Goal: Task Accomplishment & Management: Complete application form

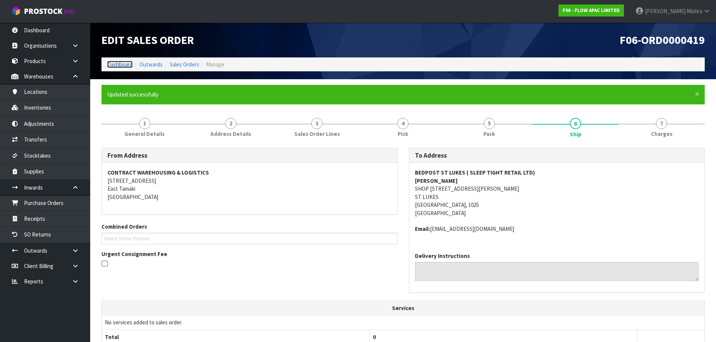
click at [123, 64] on link "Dashboard" at bounding box center [120, 64] width 26 height 7
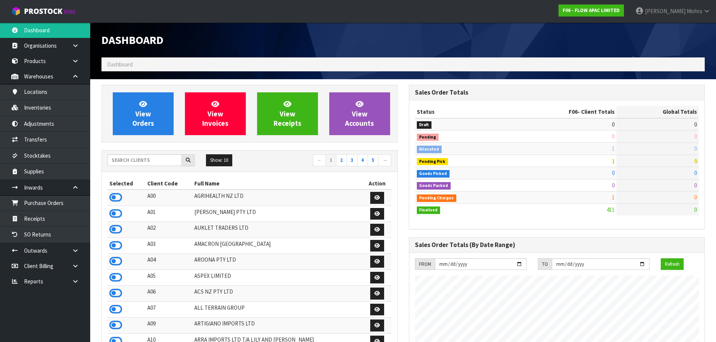
scroll to position [569, 307]
click at [125, 159] on input "text" at bounding box center [144, 160] width 74 height 12
type input "A13"
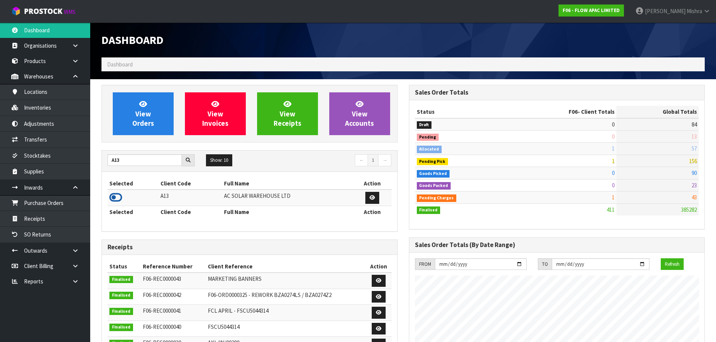
click at [118, 195] on icon at bounding box center [115, 197] width 13 height 11
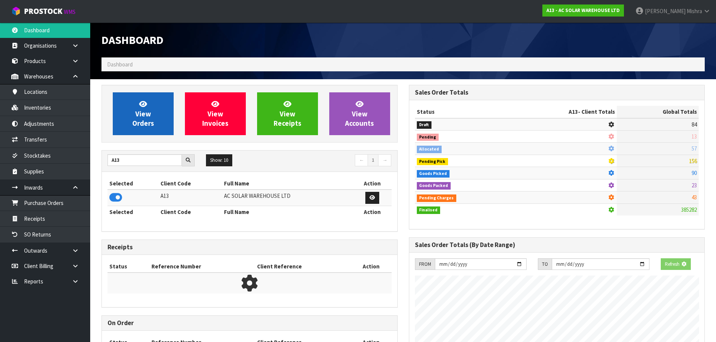
scroll to position [469, 307]
click at [141, 105] on icon at bounding box center [143, 103] width 8 height 7
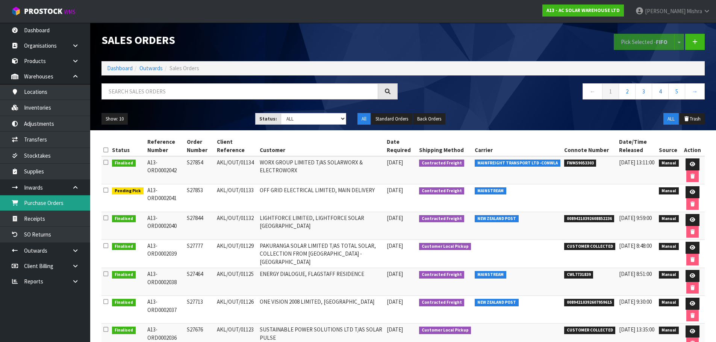
click at [70, 208] on link "Purchase Orders" at bounding box center [45, 202] width 90 height 15
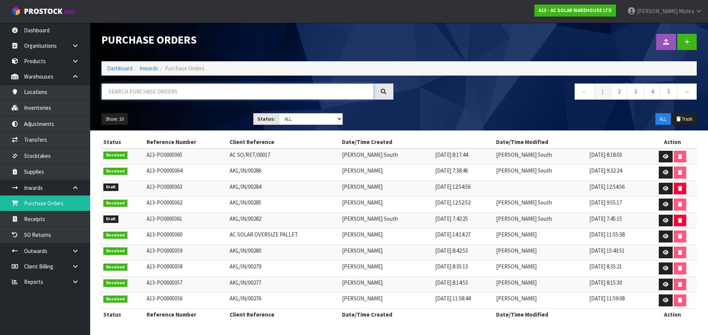
click at [191, 87] on input "text" at bounding box center [237, 91] width 272 height 16
paste input "AKL/IN/00289"
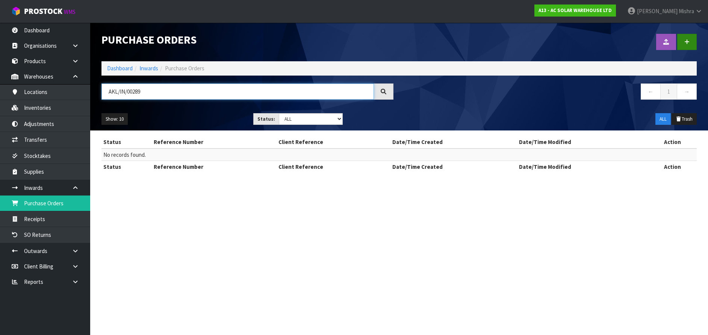
type input "AKL/IN/00289"
click at [689, 42] on link at bounding box center [687, 42] width 20 height 16
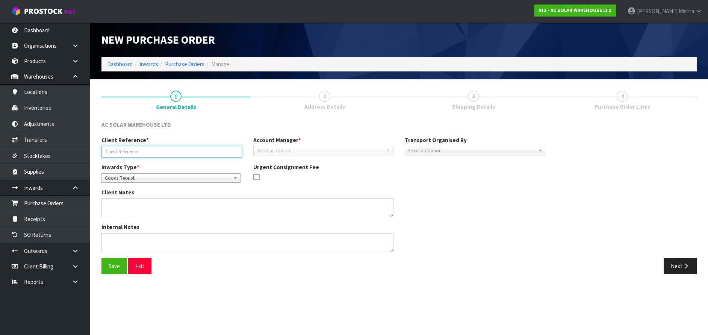
paste input "AKL/IN/00289"
click at [133, 151] on input "AKL/IN/00289" at bounding box center [171, 152] width 141 height 12
click at [137, 152] on input "AKL/IN/00289" at bounding box center [171, 152] width 141 height 12
paste input "- P05476"
type input "AKL/IN/00289 - P05476"
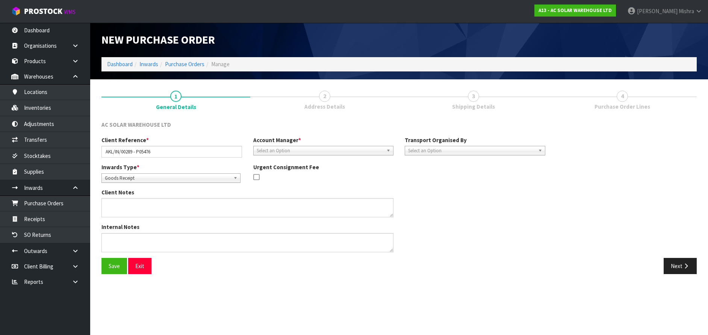
click at [284, 151] on span "Select an Option" at bounding box center [320, 150] width 127 height 9
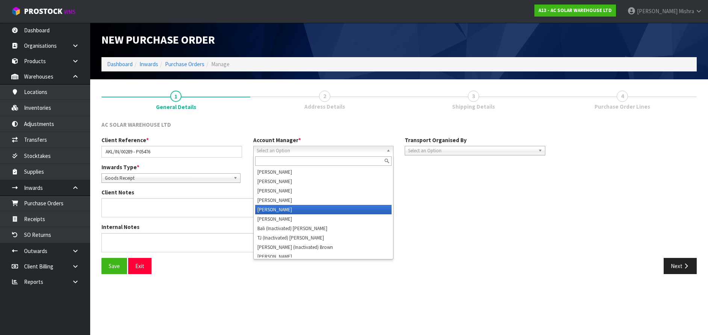
click at [317, 208] on li "[PERSON_NAME]" at bounding box center [323, 209] width 137 height 9
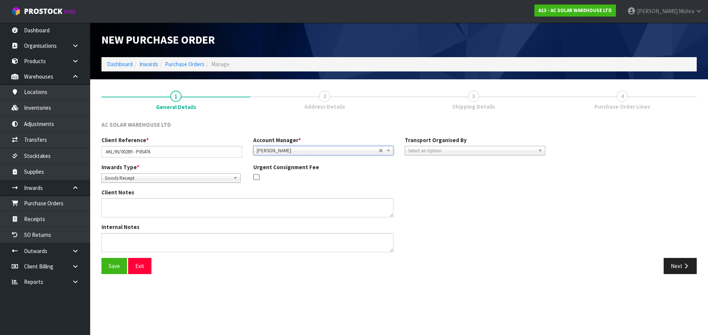
click at [520, 150] on span "Select an Option" at bounding box center [471, 150] width 127 height 9
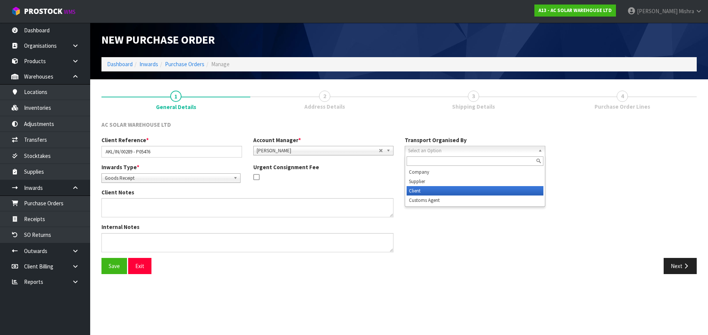
click at [494, 191] on li "Client" at bounding box center [475, 190] width 137 height 9
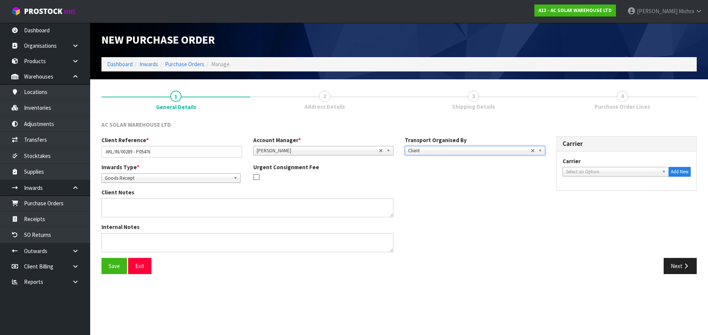
click at [587, 165] on div "Carrier ACFS TRANSPORT - ACFS TRANSPORT ACT TRANSPORT LTD - ACT TRANSPORT LTD A…" at bounding box center [626, 167] width 128 height 20
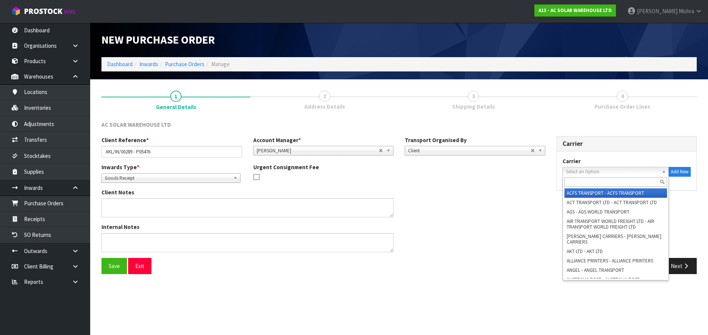
click at [587, 170] on span "Select an Option" at bounding box center [612, 171] width 93 height 9
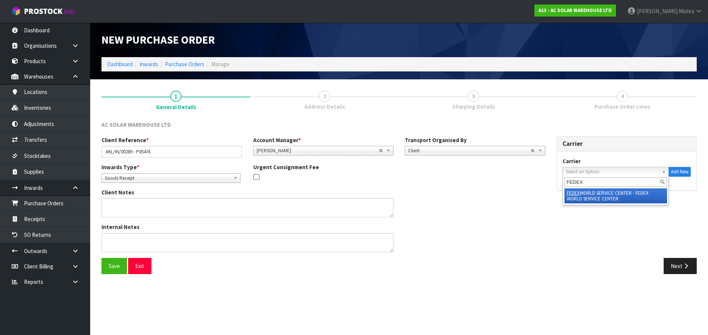
type input "FEDEX"
click at [596, 195] on li "FEDEX WORLD SERVICE CENTER - FEDEX WORLD SERVICE CENTER" at bounding box center [615, 195] width 103 height 15
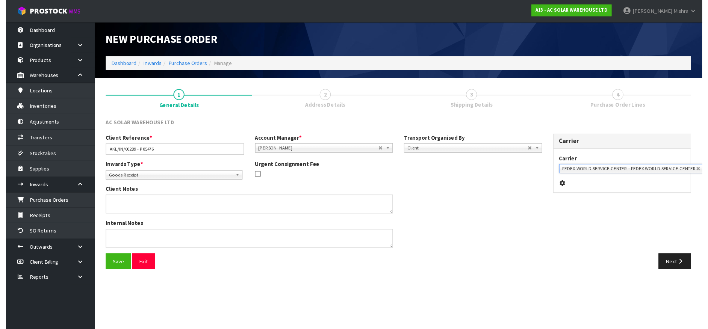
scroll to position [0, 4]
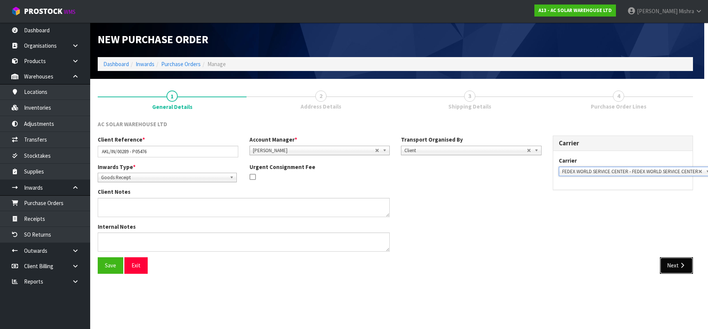
click at [675, 261] on button "Next" at bounding box center [676, 265] width 33 height 16
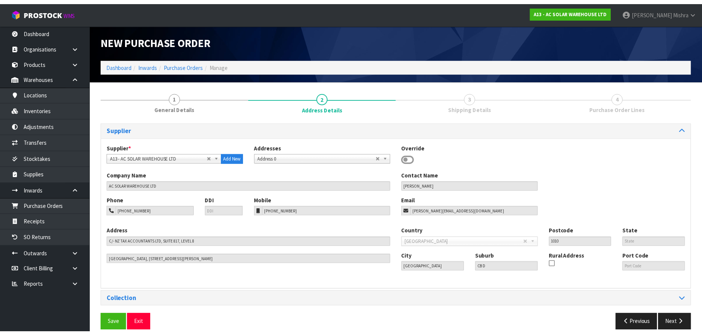
scroll to position [0, 0]
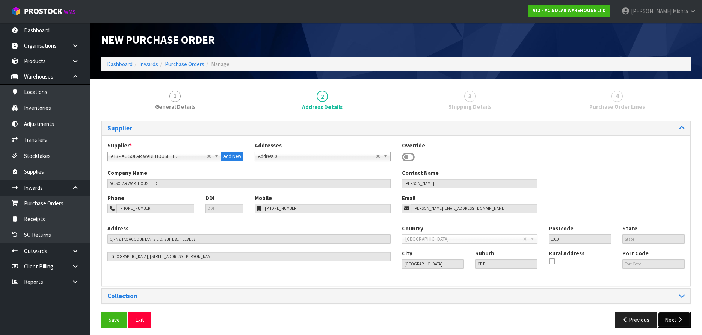
click at [679, 320] on icon "button" at bounding box center [680, 320] width 7 height 6
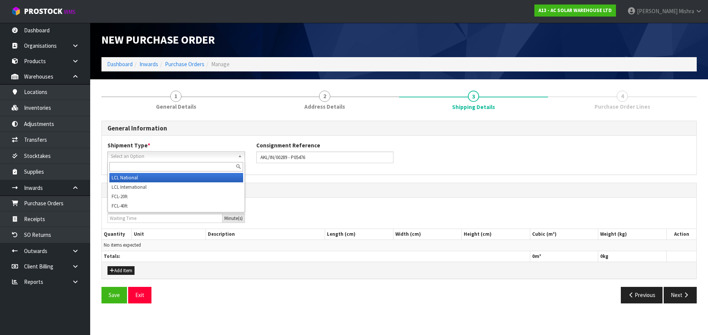
click at [218, 157] on span "Select an Option" at bounding box center [173, 156] width 124 height 9
click at [205, 181] on li "LCL National" at bounding box center [176, 177] width 134 height 9
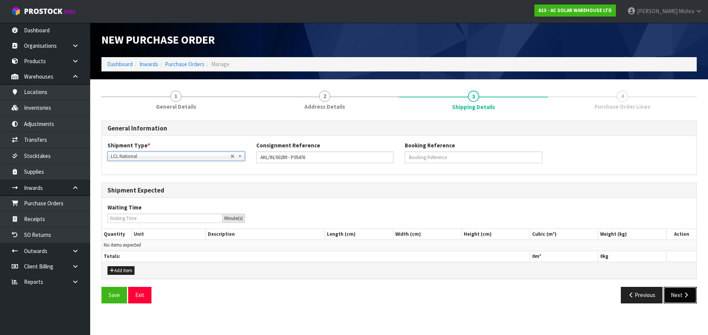
click at [689, 291] on button "Next" at bounding box center [680, 295] width 33 height 16
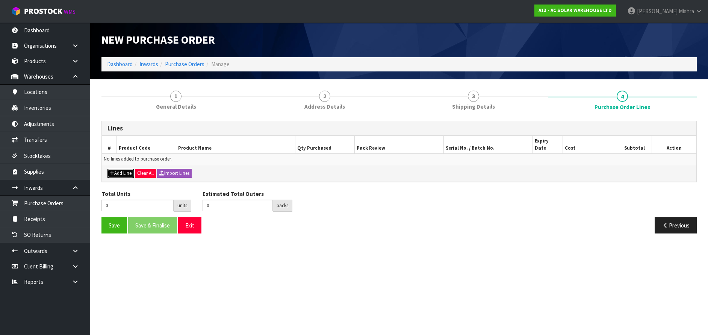
click at [115, 169] on button "Add Line" at bounding box center [120, 173] width 26 height 9
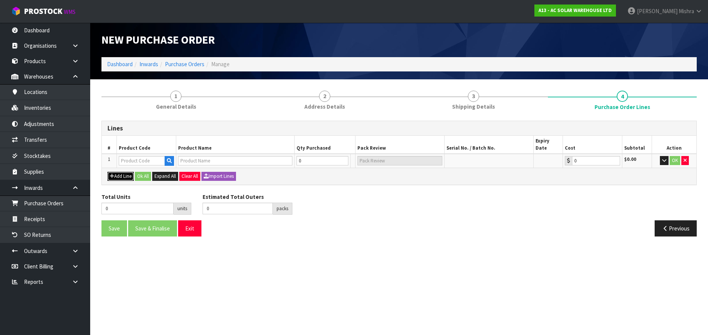
click at [115, 172] on button "Add Line" at bounding box center [120, 176] width 26 height 9
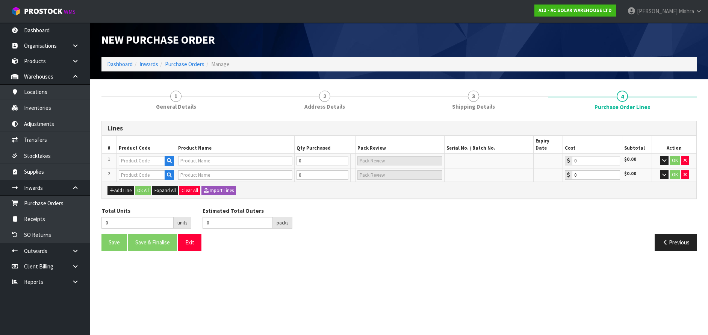
click at [115, 181] on div "Add Line Ok All Expand All Clear All Import Lines" at bounding box center [399, 189] width 594 height 17
drag, startPoint x: 115, startPoint y: 183, endPoint x: 114, endPoint y: 189, distance: 6.2
click at [114, 189] on div "Add Line Ok All Expand All Clear All Import Lines" at bounding box center [399, 189] width 594 height 17
click at [152, 156] on input "text" at bounding box center [142, 160] width 46 height 9
paste input "4815"
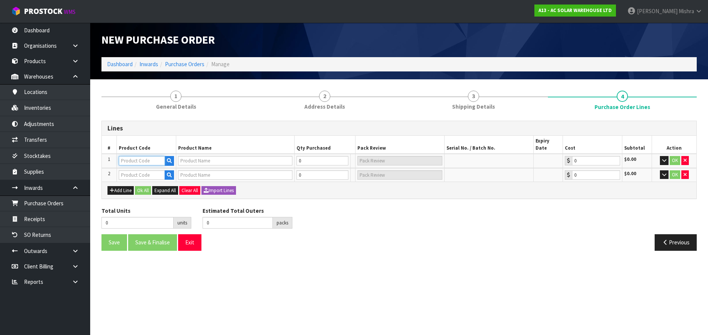
type input "4815"
type input "ACSW-2HG-UN - ENPHASE IQ 2-HOLE CABLE GLAND (25MM - FOR SINGLE & THREE PHASE IQ…"
type input "0.00"
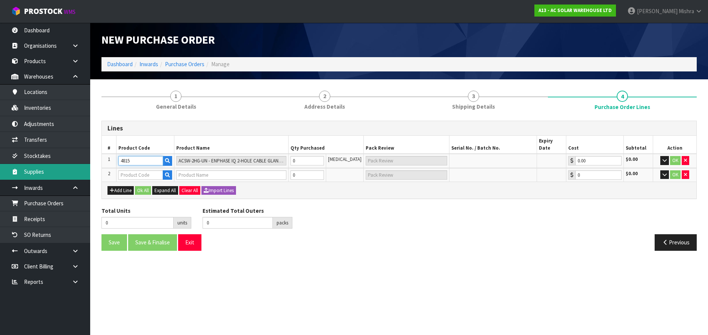
type input "4815"
click at [141, 170] on input "text" at bounding box center [140, 174] width 45 height 9
paste input "1303"
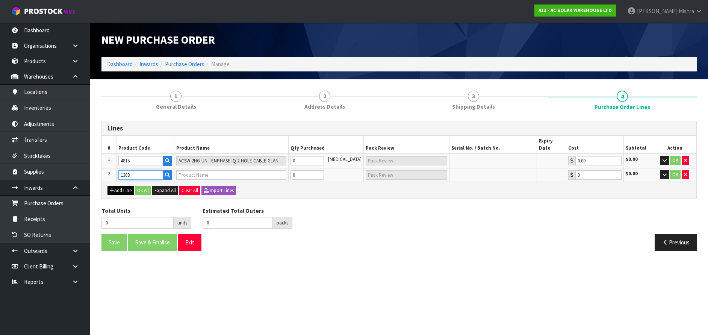
type input "1303"
click at [116, 186] on button "Add Line" at bounding box center [120, 190] width 26 height 9
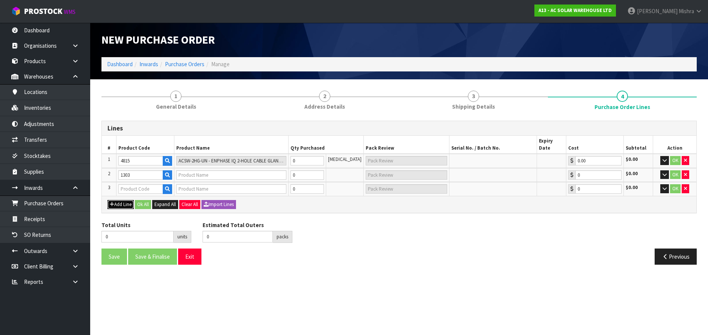
type input "Q-TERM-R-10ENPHASE Q TERMINATOR (SINGLE PHASE)"
type input "0.00"
click at [133, 184] on input "text" at bounding box center [140, 188] width 45 height 9
click at [137, 184] on input "text" at bounding box center [140, 188] width 45 height 9
paste input "1307"
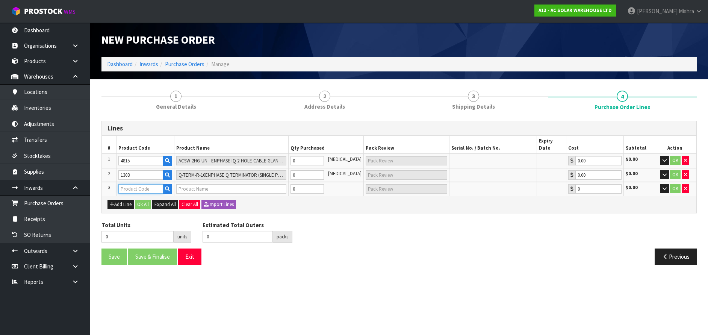
type input "1307"
type input "CT602 - ENPHASE SPLIT CORE CURRENT TRANSFORMER (80A)"
type input "0.00"
type input "1307"
drag, startPoint x: 304, startPoint y: 154, endPoint x: 297, endPoint y: 156, distance: 7.3
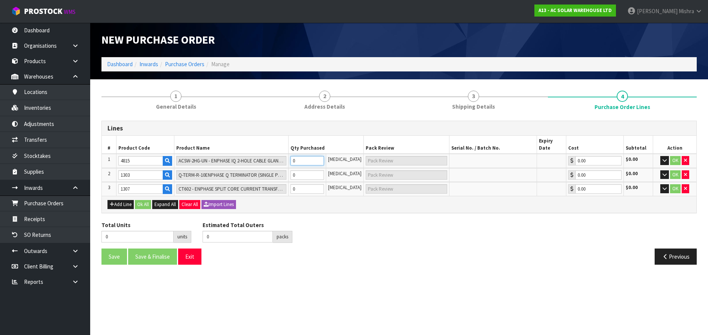
click at [297, 156] on input "0" at bounding box center [306, 160] width 33 height 9
type input "6"
type input "6 [MEDICAL_DATA]"
type input "60"
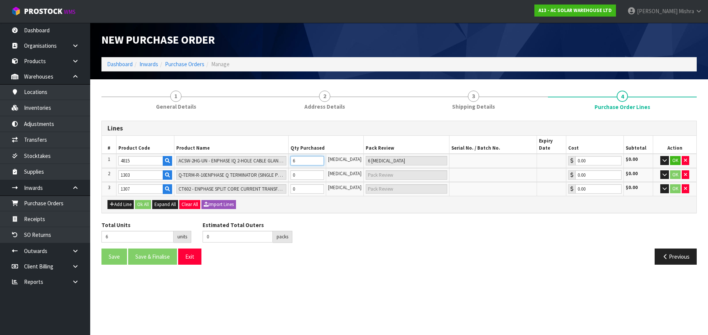
type input "60"
type input "60 [MEDICAL_DATA]"
type input "60"
click at [313, 170] on input "0" at bounding box center [306, 174] width 33 height 9
type input "63"
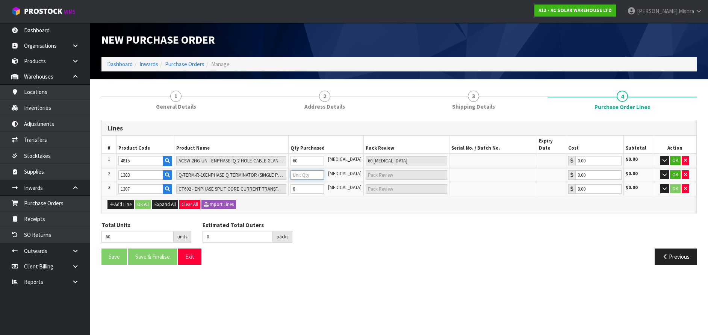
type input "3"
type input "3 [MEDICAL_DATA]"
type input "92"
type input "32"
type input "1 BAG + 12 [MEDICAL_DATA]"
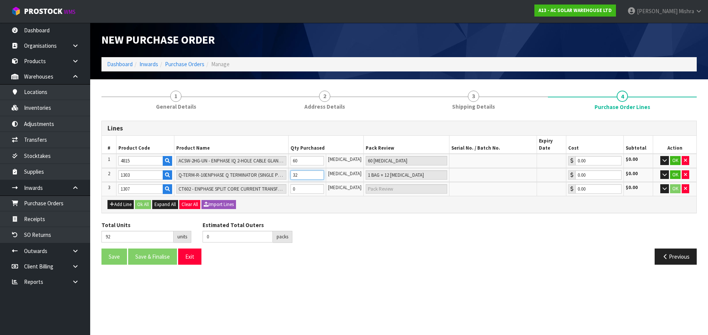
type input "32"
drag, startPoint x: 315, startPoint y: 181, endPoint x: 281, endPoint y: 187, distance: 34.3
click at [280, 187] on tr "3 1307 CT602 - ENPHASE SPLIT CORE CURRENT TRANSFORMER (80A) 0 [MEDICAL_DATA] 0.…" at bounding box center [399, 189] width 594 height 14
type input "93"
type input "1"
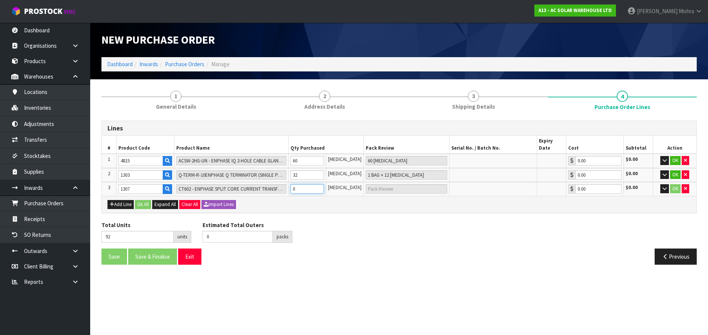
type input "1 [MEDICAL_DATA]"
type input "102"
type input "10"
type input "10 [MEDICAL_DATA]"
type input "10"
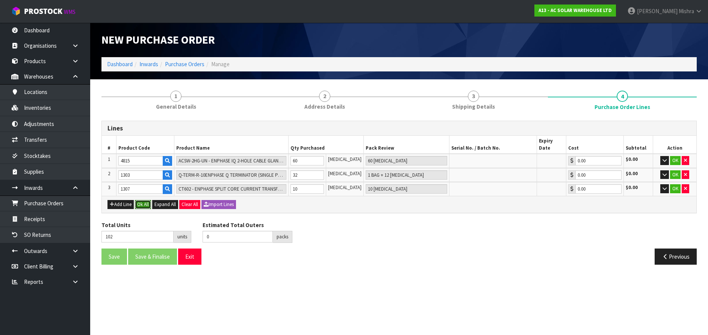
click at [146, 200] on button "Ok All" at bounding box center [143, 204] width 16 height 9
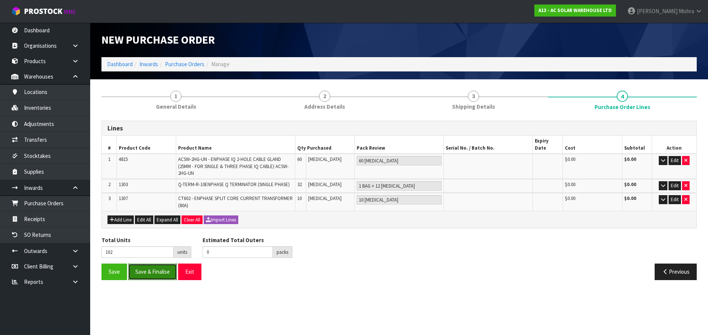
click at [136, 265] on button "Save & Finalise" at bounding box center [152, 271] width 49 height 16
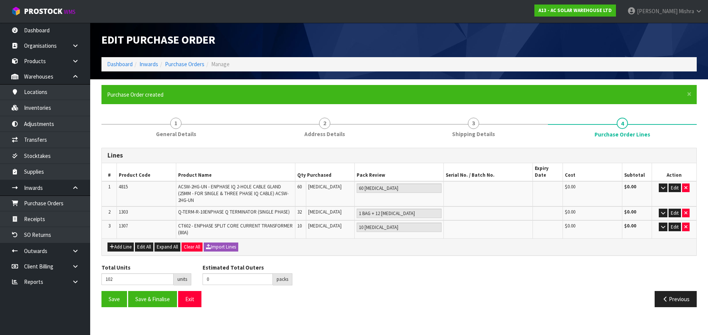
type input "0"
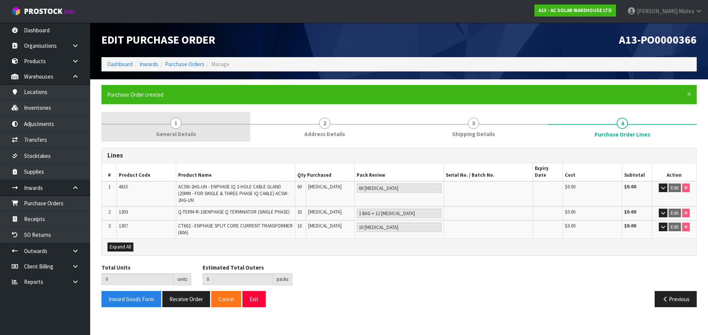
click at [229, 124] on div at bounding box center [175, 124] width 149 height 0
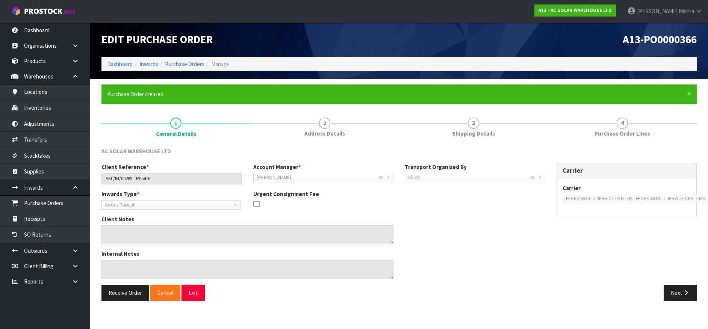
click at [124, 302] on div "Receive Order Cancel Exit Next" at bounding box center [399, 296] width 606 height 22
click at [126, 297] on button "Receive Order" at bounding box center [125, 293] width 48 height 16
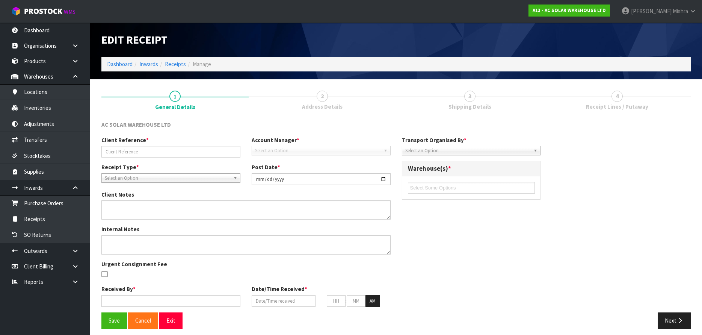
type input "AKL/IN/00289 - P05476"
type input "[DATE]"
type input "[PERSON_NAME]"
type input "[DATE]"
type input "03"
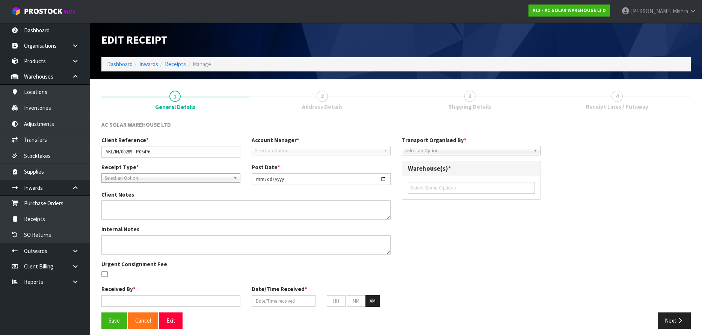
type input "20"
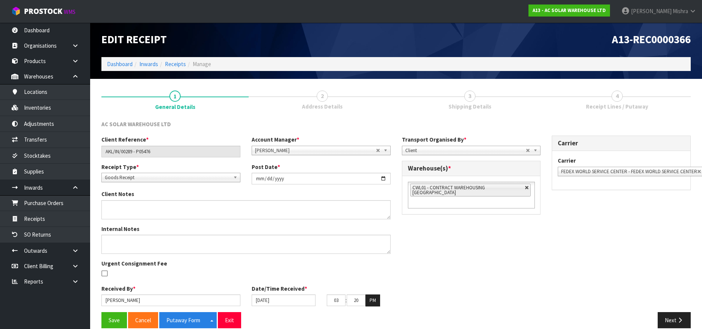
click at [525, 188] on link at bounding box center [527, 188] width 5 height 5
type input "Select Some Options"
click at [502, 189] on ul at bounding box center [471, 188] width 127 height 12
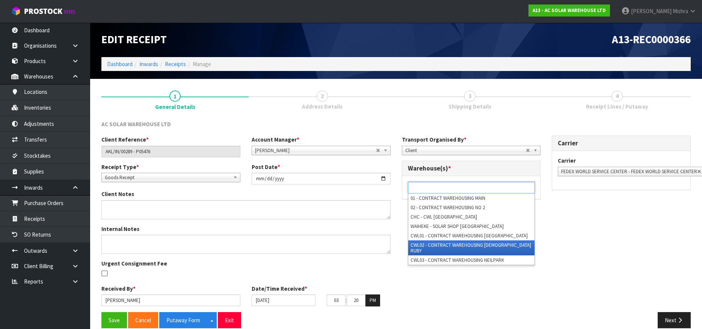
click at [487, 242] on li "CWL02 - CONTRACT WAREHOUSING [DEMOGRAPHIC_DATA] RUBY" at bounding box center [471, 247] width 126 height 15
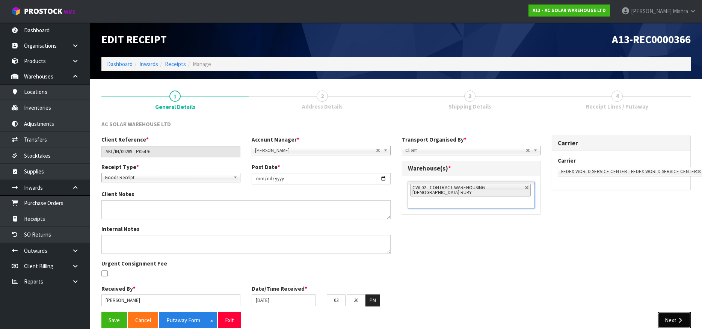
click at [682, 319] on icon "button" at bounding box center [680, 320] width 7 height 6
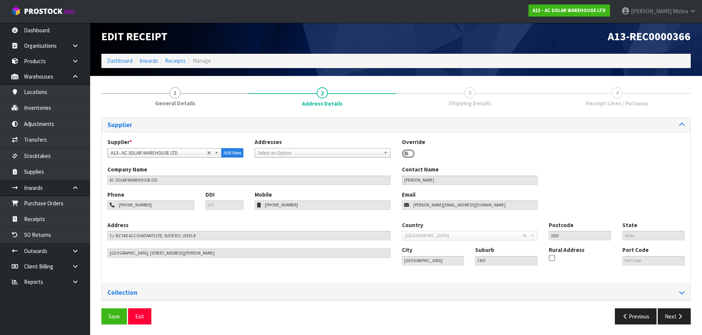
scroll to position [4, 0]
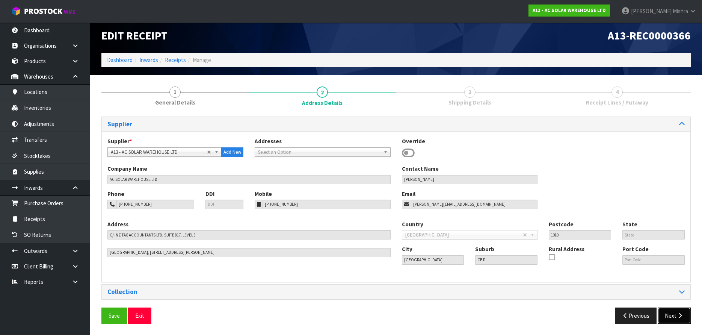
click at [673, 316] on button "Next" at bounding box center [674, 315] width 33 height 16
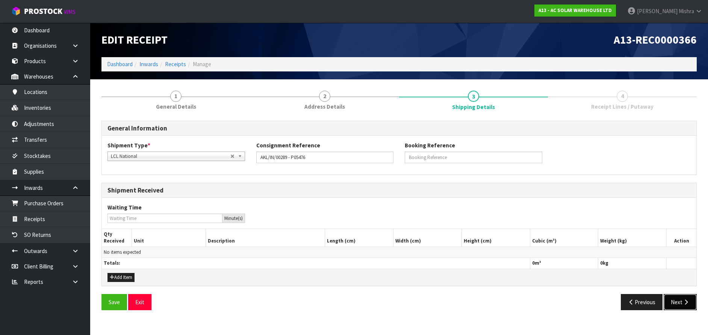
click at [675, 305] on button "Next" at bounding box center [680, 302] width 33 height 16
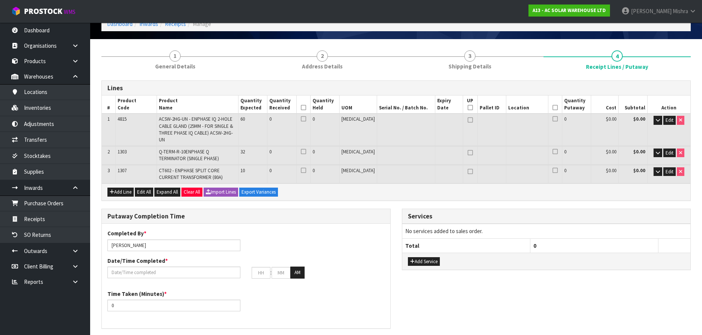
scroll to position [38, 0]
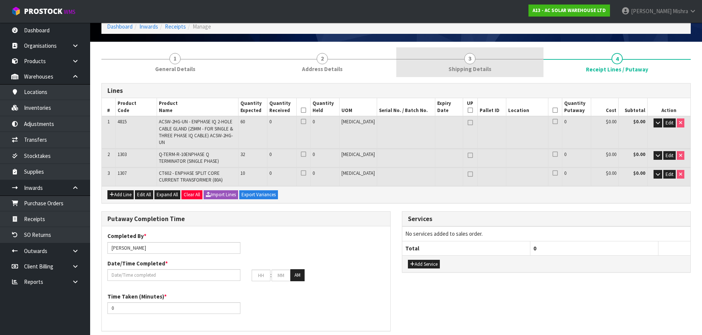
click at [473, 63] on span "3" at bounding box center [469, 58] width 11 height 11
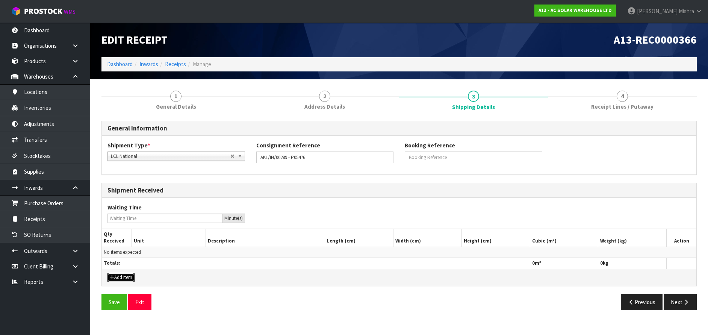
click at [122, 280] on button "Add Item" at bounding box center [120, 277] width 27 height 9
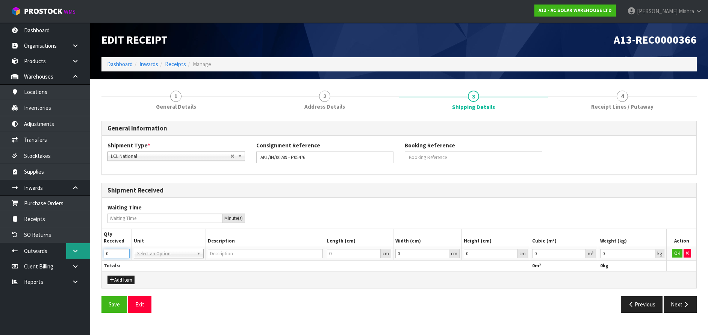
drag, startPoint x: 112, startPoint y: 251, endPoint x: 86, endPoint y: 254, distance: 26.8
click at [86, 254] on body "Toggle navigation ProStock WMS A13 - AC SOLAR WAREHOUSE LTD [PERSON_NAME] Logou…" at bounding box center [354, 167] width 708 height 335
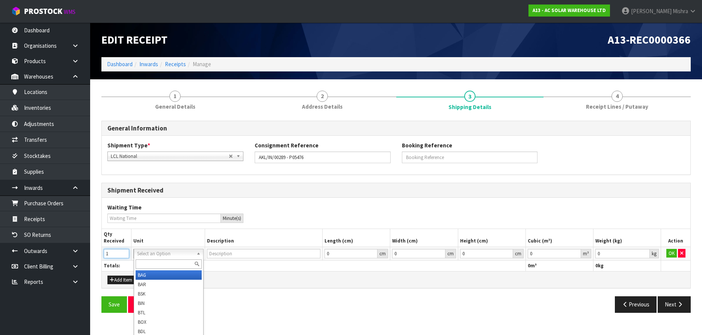
type input "1"
click at [178, 261] on input "text" at bounding box center [169, 263] width 67 height 9
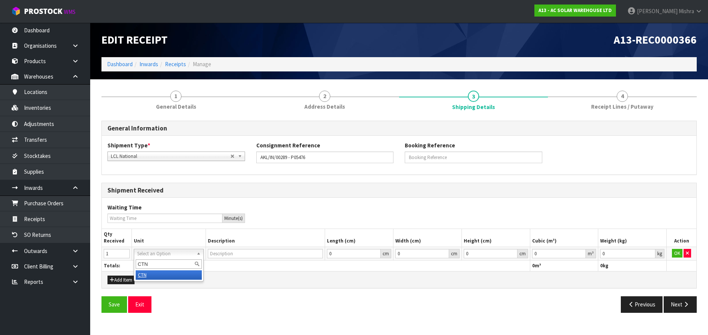
type input "CTN"
type input "CARTON"
type input "0.000001"
click at [580, 251] on input "0.000001" at bounding box center [559, 253] width 54 height 9
type input "0.001"
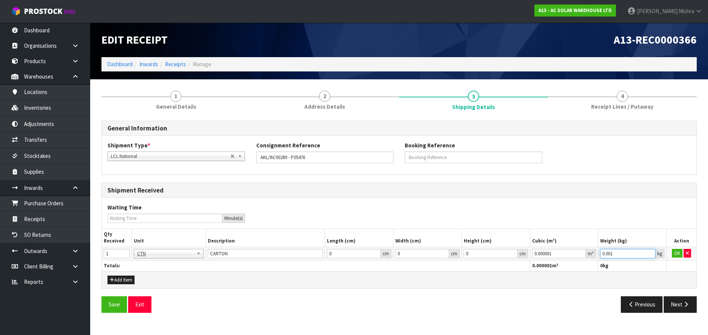
click at [649, 251] on input "0.001" at bounding box center [627, 253] width 55 height 9
click at [677, 255] on button "OK" at bounding box center [677, 253] width 11 height 9
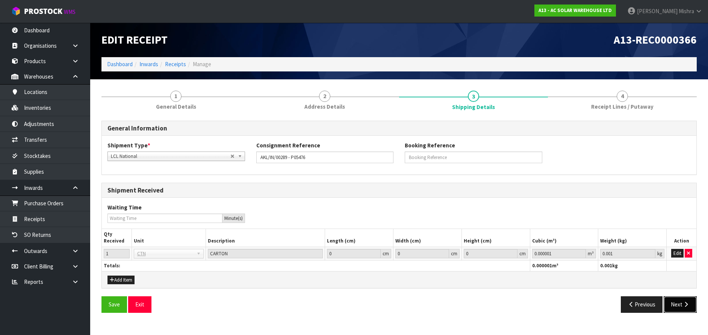
click at [685, 308] on button "Next" at bounding box center [680, 304] width 33 height 16
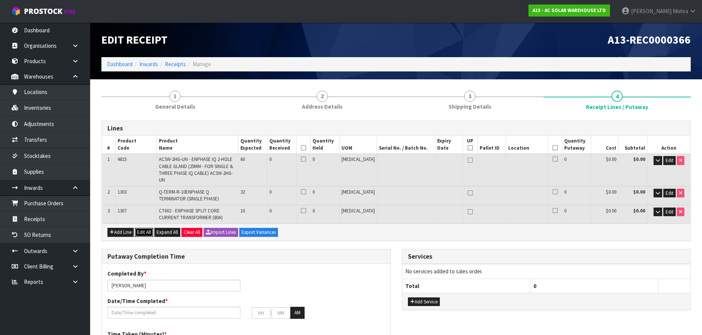
click at [141, 228] on button "Edit All" at bounding box center [144, 232] width 18 height 9
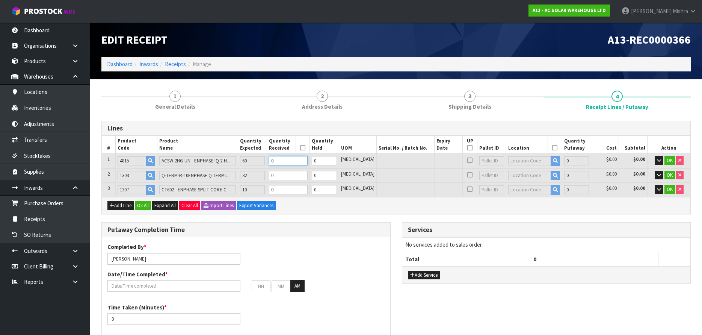
click at [270, 159] on tr "1 4815 ACSW-2HG-UN - ENPHASE IQ 2-HOLE CABLE GLAND (25MM - FOR SINGLE & THREE P…" at bounding box center [396, 161] width 589 height 14
type input "0.00048"
type input "1.2"
type input "6"
type input "0.0048"
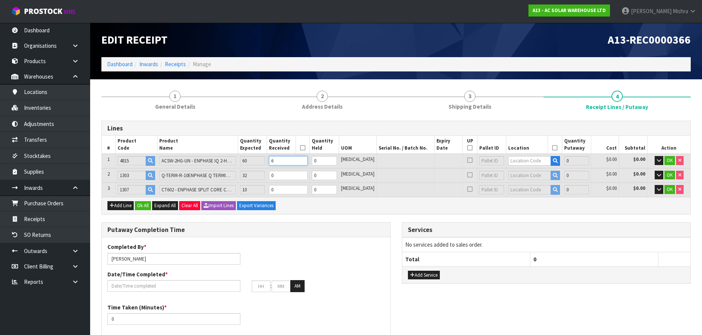
type input "12"
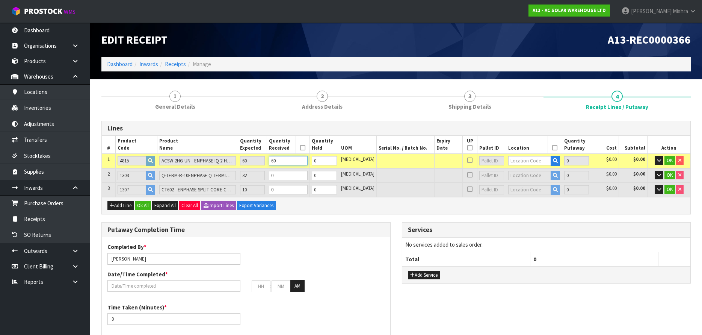
type input "60"
click at [267, 178] on tr "2 1303 Q-TERM-R-10ENPHASE Q TERMINATOR (SINGLE PHASE) 32 0 0 [MEDICAL_DATA] 0 $…" at bounding box center [396, 175] width 589 height 14
type input "0.004962"
type input "12.3"
type input "3"
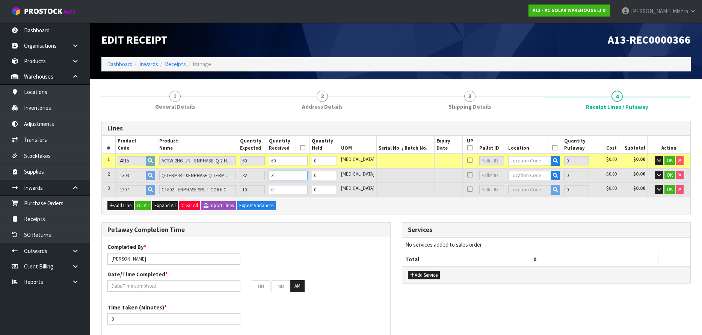
type input "0.006624"
type input "13.5"
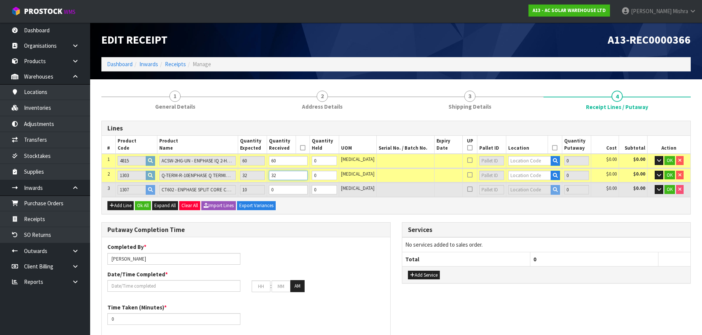
type input "32"
click at [274, 191] on tr "3 1307 CT602 - ENPHASE SPLIT CORE CURRENT TRANSFORMER (80A) 10 0 0 [MEDICAL_DAT…" at bounding box center [396, 190] width 589 height 14
type input "0.007174"
type input "13.6"
type input "1"
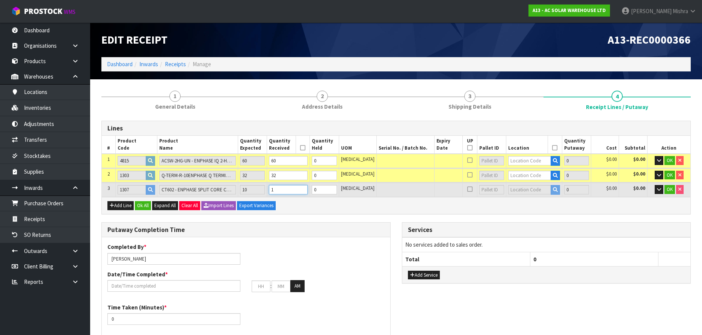
type input "0.012124"
type input "14.5"
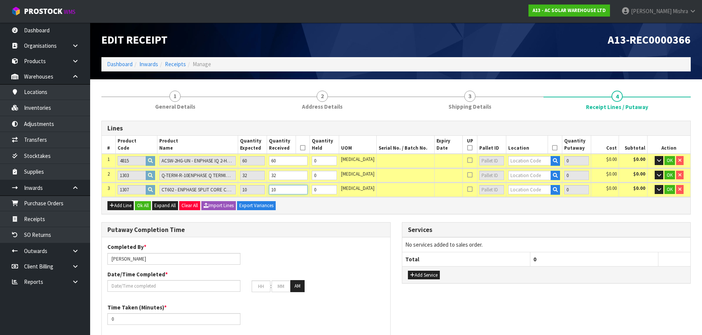
type input "10"
click at [524, 160] on input "text" at bounding box center [529, 160] width 43 height 9
click at [417, 273] on button "Add Service" at bounding box center [424, 275] width 32 height 9
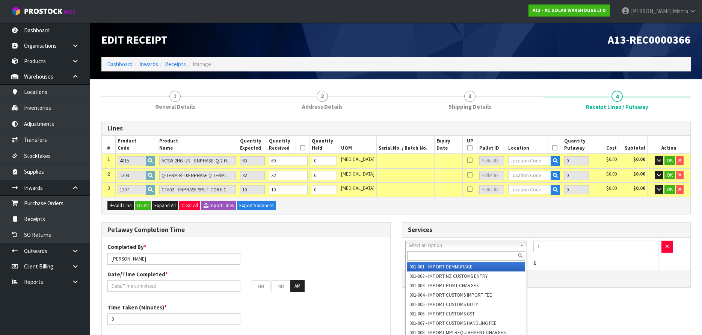
click at [429, 255] on input "text" at bounding box center [466, 255] width 118 height 9
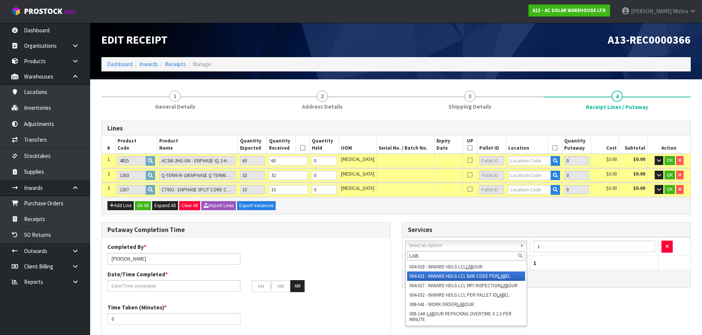
type input "LAB"
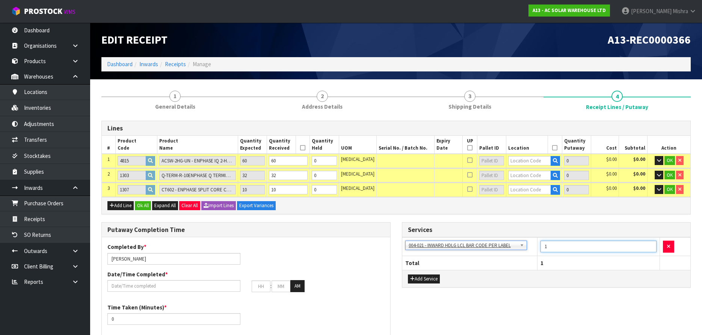
click at [552, 248] on input "1" at bounding box center [599, 246] width 116 height 12
type input "14"
click at [284, 252] on div "Completed By * [PERSON_NAME] Date/Time Completed * : : AM" at bounding box center [246, 270] width 289 height 54
click at [512, 162] on input "text" at bounding box center [529, 160] width 43 height 9
click at [508, 163] on input "-03-0" at bounding box center [529, 160] width 43 height 9
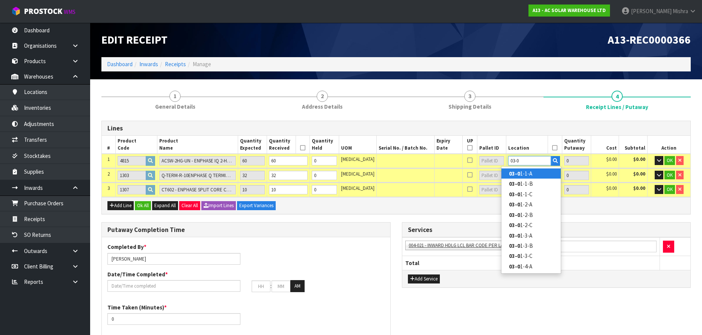
click at [515, 160] on input "03-0" at bounding box center [529, 160] width 43 height 9
type input "03-07"
click at [520, 216] on strong "03-07" at bounding box center [516, 214] width 14 height 7
type input "60"
type input "03-07-2-B"
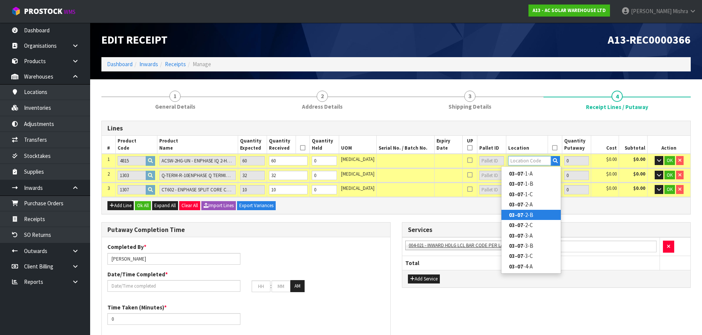
type input "60"
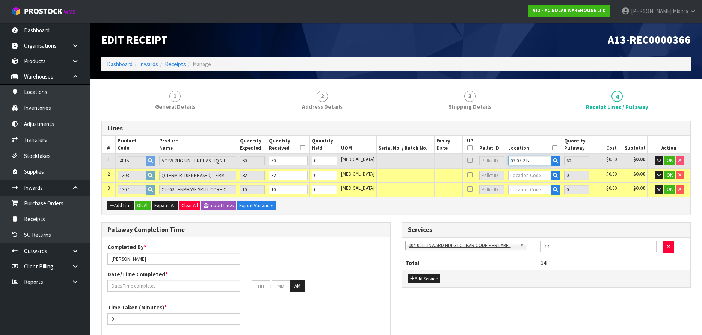
drag, startPoint x: 528, startPoint y: 158, endPoint x: 489, endPoint y: 169, distance: 40.9
click at [489, 169] on table "# Product Code Product Name Quantity Expected Quantity Received Quantity Held U…" at bounding box center [396, 166] width 589 height 61
click at [521, 192] on input "text" at bounding box center [529, 189] width 43 height 9
paste input "03-07-2-B"
type input "03-07-2-B"
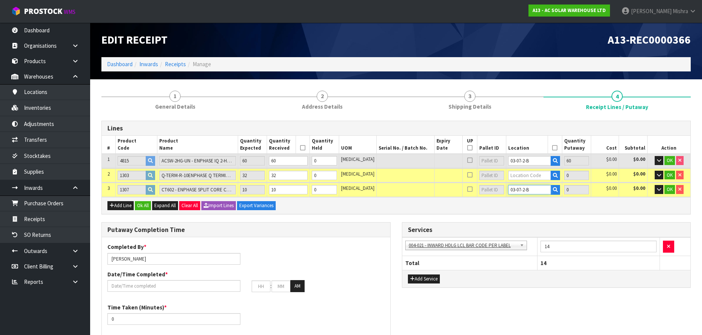
type input "70"
type input "10"
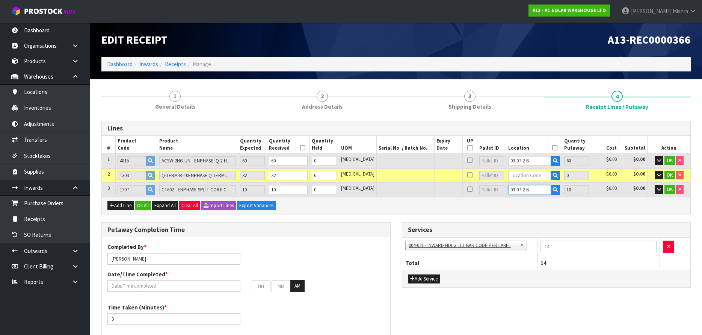
type input "03-07-2-B"
click at [519, 176] on input "text" at bounding box center [529, 175] width 43 height 9
paste input "03-07-2-B"
type input "03-07-2-B"
type input "102"
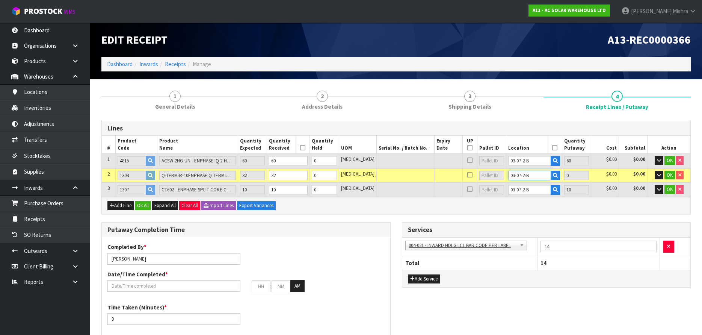
type input "32"
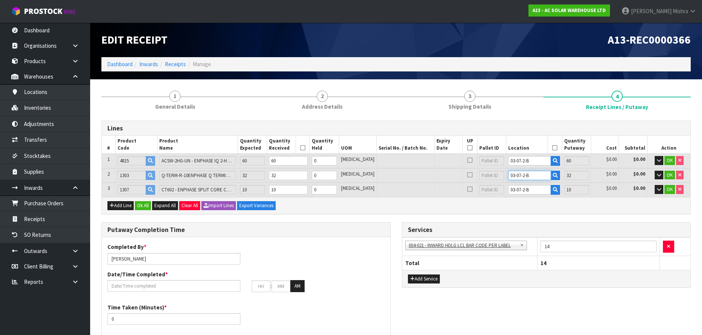
type input "03-07-2-B"
click at [305, 148] on icon at bounding box center [302, 148] width 5 height 0
click at [552, 148] on icon at bounding box center [554, 148] width 5 height 0
click at [145, 207] on button "Ok All" at bounding box center [143, 205] width 16 height 9
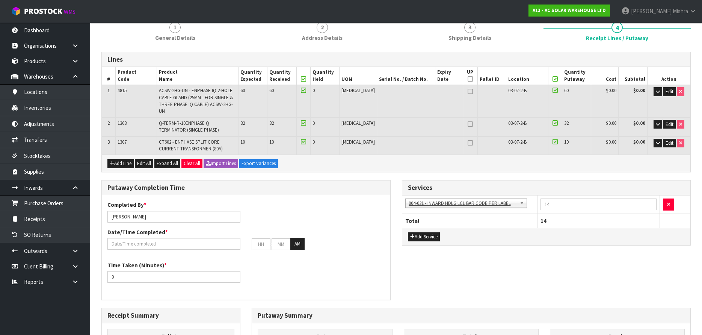
scroll to position [75, 0]
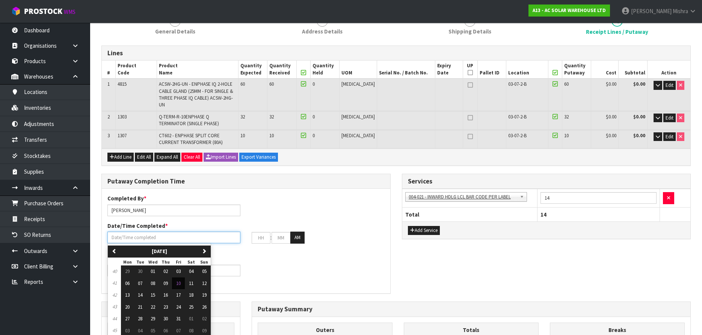
click at [131, 231] on input "text" at bounding box center [173, 237] width 133 height 12
click at [176, 277] on button "10" at bounding box center [178, 283] width 13 height 12
type input "[DATE]"
type input "12"
type input "00"
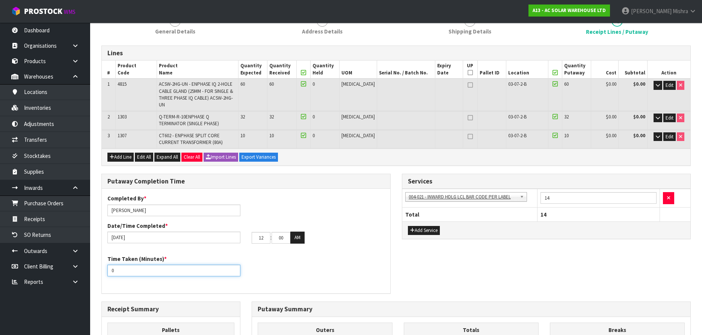
click at [153, 268] on input "0" at bounding box center [173, 271] width 133 height 12
drag, startPoint x: 153, startPoint y: 268, endPoint x: 109, endPoint y: 271, distance: 43.7
click at [109, 271] on div "Time Taken (Minutes) * 0" at bounding box center [246, 268] width 289 height 27
click at [169, 265] on input "number" at bounding box center [173, 271] width 133 height 12
click at [234, 265] on input "1" at bounding box center [173, 271] width 133 height 12
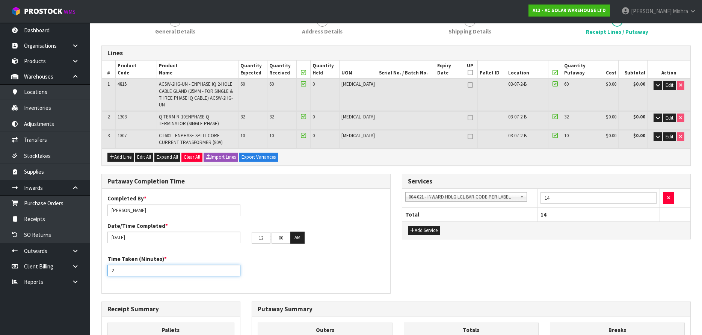
click at [234, 265] on input "2" at bounding box center [173, 271] width 133 height 12
click at [234, 265] on input "3" at bounding box center [173, 271] width 133 height 12
click at [234, 265] on input "4" at bounding box center [173, 271] width 133 height 12
click at [234, 265] on input "5" at bounding box center [173, 271] width 133 height 12
click at [234, 265] on input "6" at bounding box center [173, 271] width 133 height 12
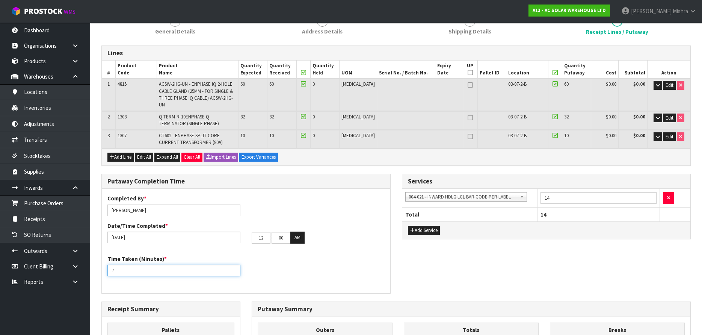
click at [234, 265] on input "7" at bounding box center [173, 271] width 133 height 12
click at [234, 265] on input "8" at bounding box center [173, 271] width 133 height 12
click at [234, 265] on input "9" at bounding box center [173, 271] width 133 height 12
click at [234, 265] on input "10" at bounding box center [173, 271] width 133 height 12
click at [234, 265] on input "11" at bounding box center [173, 271] width 133 height 12
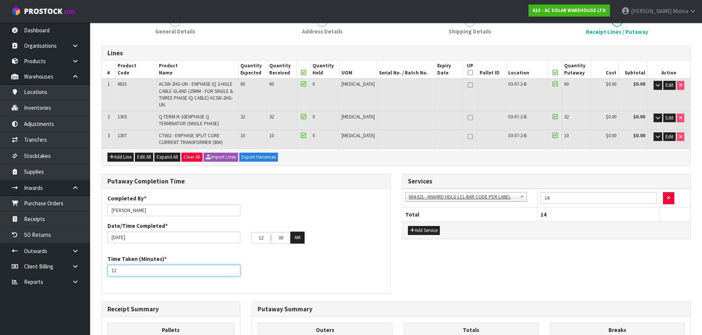
click at [234, 265] on input "12" at bounding box center [173, 271] width 133 height 12
click at [234, 265] on input "13" at bounding box center [173, 271] width 133 height 12
click at [234, 265] on input "14" at bounding box center [173, 271] width 133 height 12
click at [234, 265] on input "15" at bounding box center [173, 271] width 133 height 12
click at [234, 265] on input "16" at bounding box center [173, 271] width 133 height 12
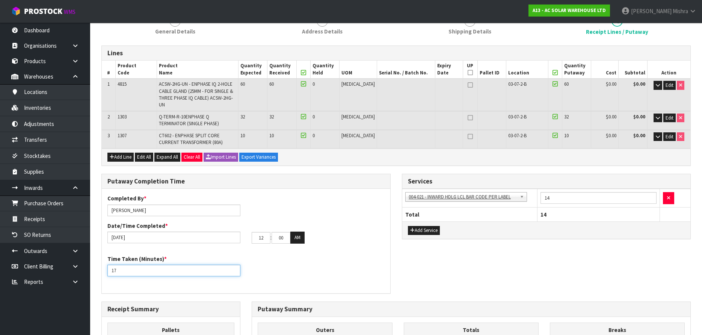
click at [234, 265] on input "17" at bounding box center [173, 271] width 133 height 12
click at [234, 265] on input "18" at bounding box center [173, 271] width 133 height 12
click at [234, 265] on input "19" at bounding box center [173, 271] width 133 height 12
type input "20"
click at [234, 265] on input "20" at bounding box center [173, 271] width 133 height 12
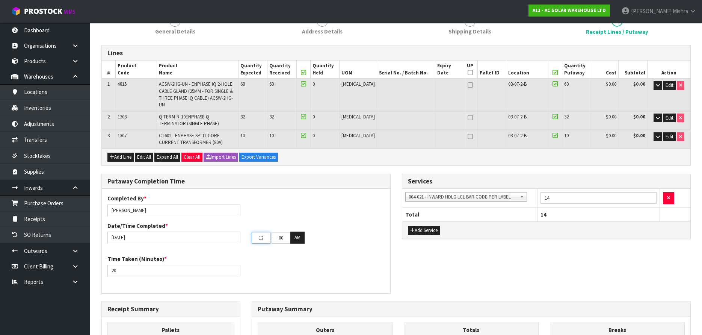
drag, startPoint x: 261, startPoint y: 234, endPoint x: 269, endPoint y: 236, distance: 8.0
click at [269, 236] on input "12" at bounding box center [261, 238] width 19 height 12
type input "1"
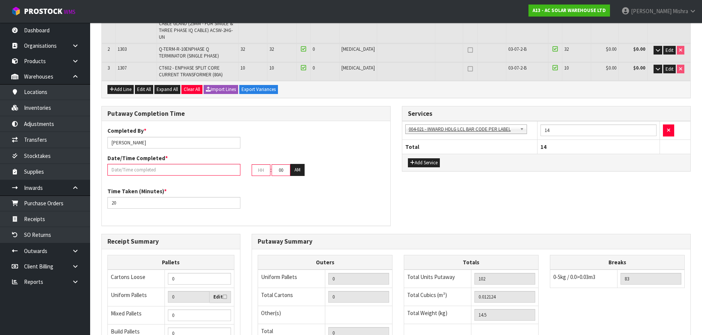
scroll to position [133, 0]
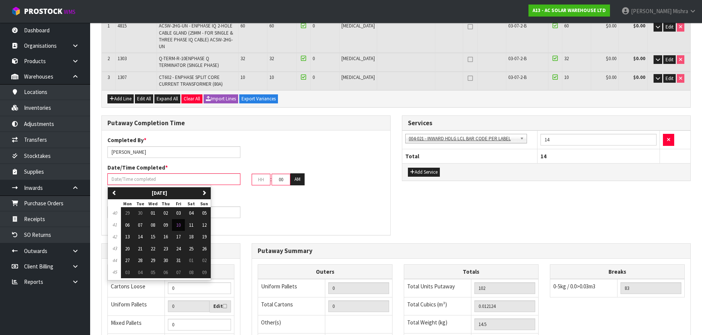
click at [195, 175] on input "text" at bounding box center [173, 179] width 133 height 12
click at [178, 222] on span "10" at bounding box center [178, 225] width 5 height 6
type input "[DATE]"
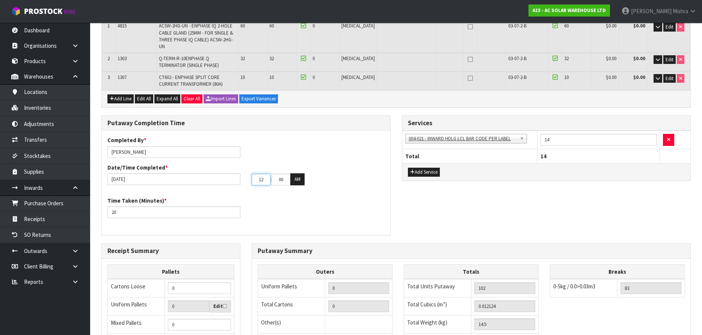
drag, startPoint x: 268, startPoint y: 174, endPoint x: 226, endPoint y: 181, distance: 42.7
click at [226, 181] on div "Completed By * [PERSON_NAME] Date/Time Completed * [DATE] 12 : 00 : 00 AM" at bounding box center [246, 163] width 289 height 54
type input "03"
drag, startPoint x: 286, startPoint y: 170, endPoint x: 277, endPoint y: 170, distance: 9.0
click at [277, 174] on input "00" at bounding box center [281, 180] width 19 height 12
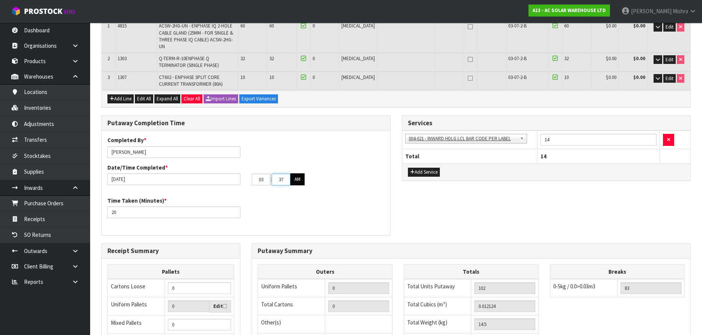
type input "37"
click at [302, 173] on button "AM" at bounding box center [297, 179] width 14 height 12
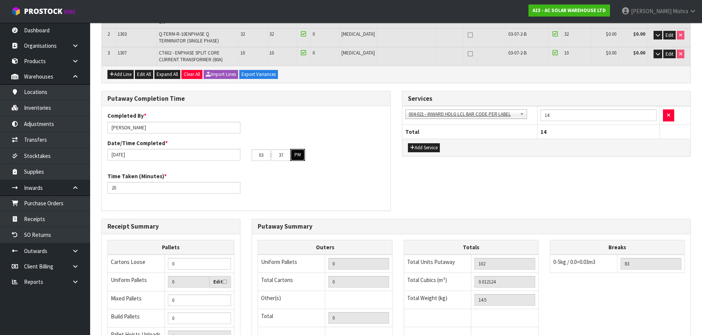
scroll to position [209, 0]
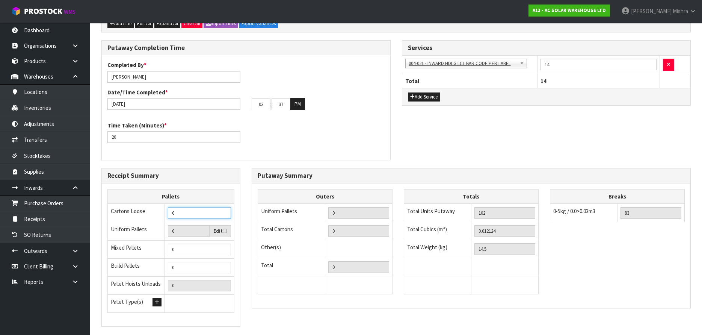
drag, startPoint x: 177, startPoint y: 204, endPoint x: 163, endPoint y: 204, distance: 14.3
click at [163, 204] on tr "Cartons Loose 0" at bounding box center [171, 213] width 127 height 18
type input "1"
click at [369, 227] on input "0" at bounding box center [358, 231] width 61 height 12
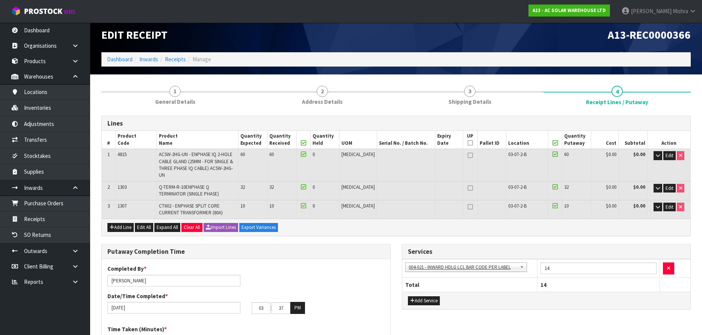
scroll to position [0, 0]
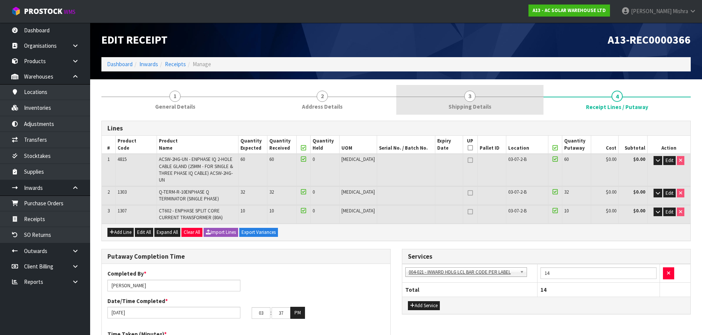
click at [475, 107] on span "Shipping Details" at bounding box center [470, 107] width 43 height 8
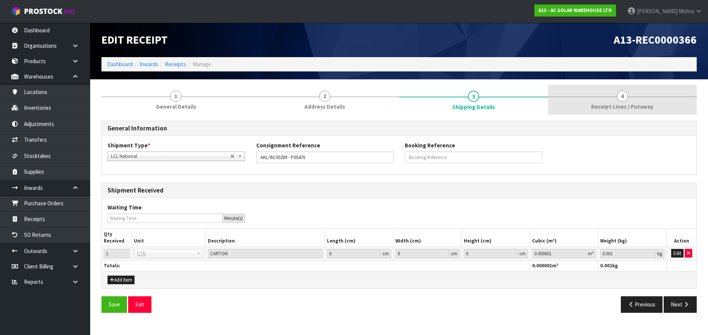
click at [612, 94] on link "4 Receipt Lines / Putaway" at bounding box center [622, 100] width 149 height 30
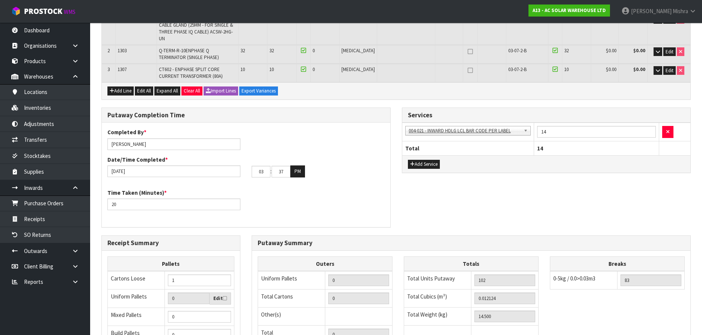
scroll to position [225, 0]
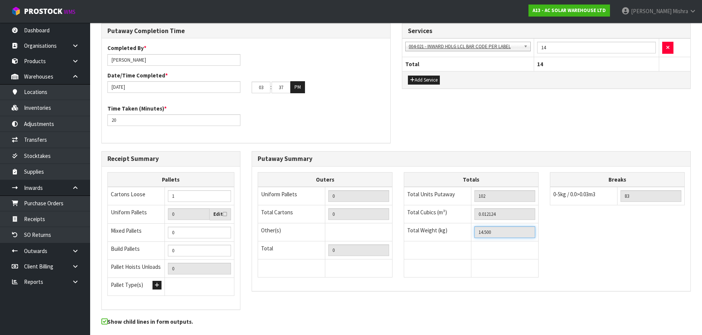
drag, startPoint x: 503, startPoint y: 227, endPoint x: 411, endPoint y: 227, distance: 92.8
click at [411, 227] on tr "Total Weight (kg) 14.500" at bounding box center [471, 232] width 135 height 18
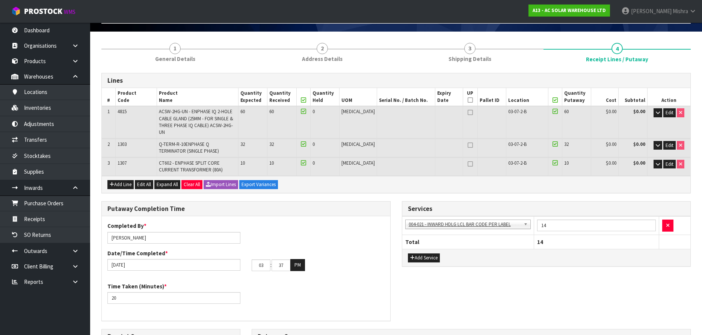
scroll to position [38, 0]
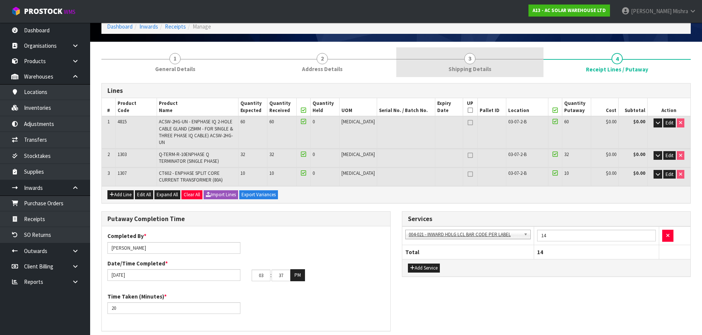
click at [496, 68] on link "3 Shipping Details" at bounding box center [469, 62] width 147 height 30
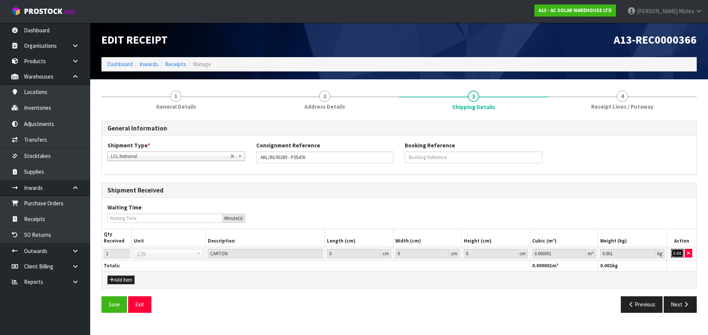
click at [672, 254] on button "Edit" at bounding box center [677, 253] width 12 height 9
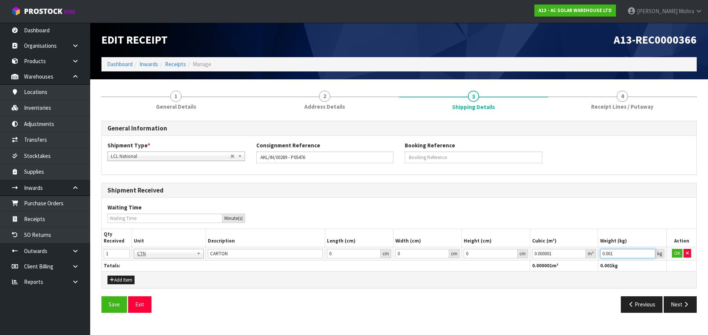
paste input "14.5"
drag, startPoint x: 619, startPoint y: 250, endPoint x: 549, endPoint y: 257, distance: 70.2
click at [549, 257] on tr "1 BAG BAR BSK BIN BTL BOX BDL CAB CGE CTN CSE COI CRA CRT CBE CYL DRM JAR MTR P…" at bounding box center [399, 253] width 594 height 14
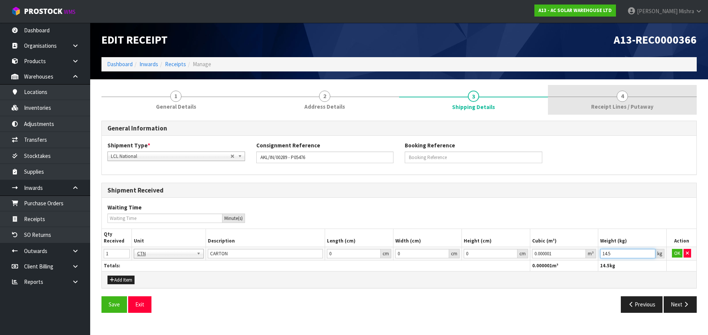
type input "14.5"
click at [623, 101] on span "4" at bounding box center [622, 96] width 11 height 11
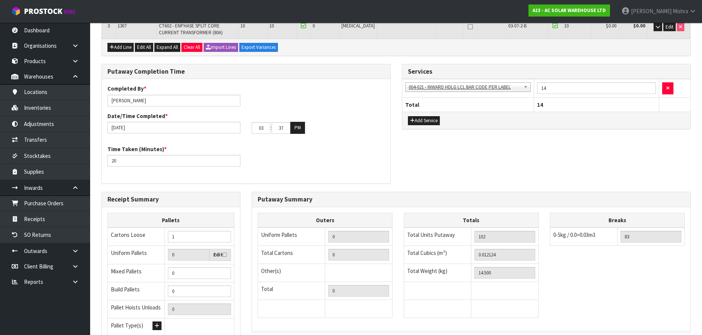
scroll to position [188, 0]
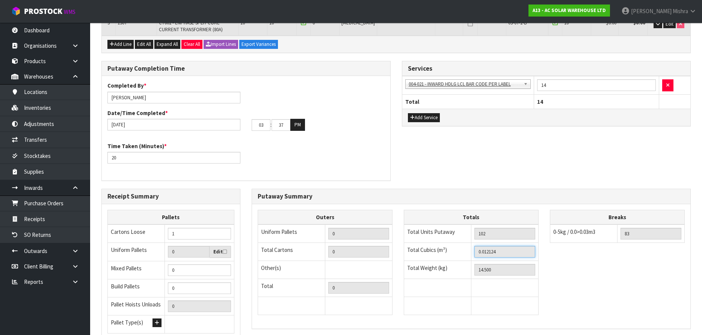
drag, startPoint x: 512, startPoint y: 246, endPoint x: 431, endPoint y: 245, distance: 80.8
click at [431, 245] on tr "Total Cubics (m³) 0.012124" at bounding box center [471, 252] width 135 height 18
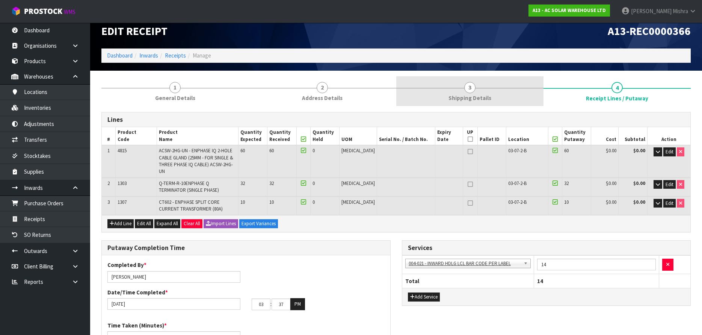
scroll to position [0, 0]
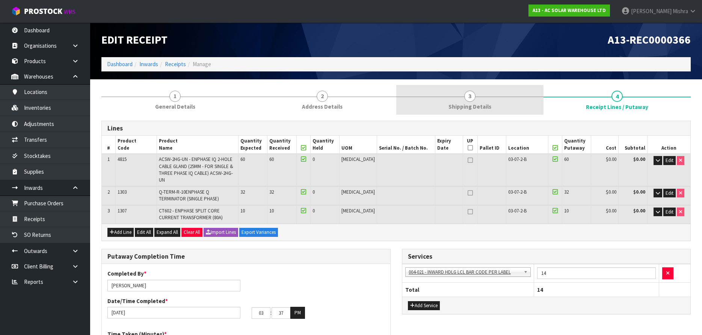
click at [492, 96] on link "3 Shipping Details" at bounding box center [469, 100] width 147 height 30
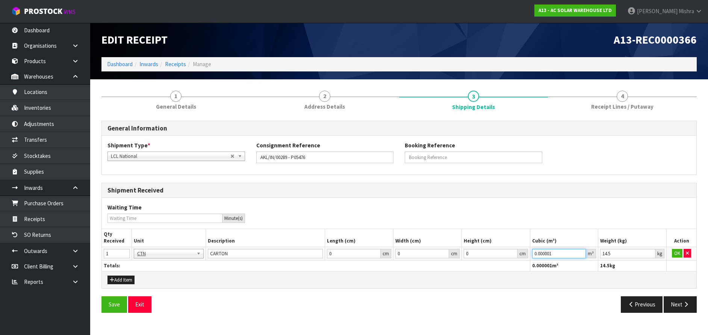
paste input "12124"
drag, startPoint x: 563, startPoint y: 254, endPoint x: 492, endPoint y: 251, distance: 70.7
click at [492, 251] on tr "1 BAG BAR BSK BIN BTL BOX BDL CAB CGE CTN CSE COI CRA CRT CBE CYL DRM JAR MTR P…" at bounding box center [399, 253] width 594 height 14
type input "0.012124"
click at [117, 307] on button "Save" at bounding box center [114, 304] width 26 height 16
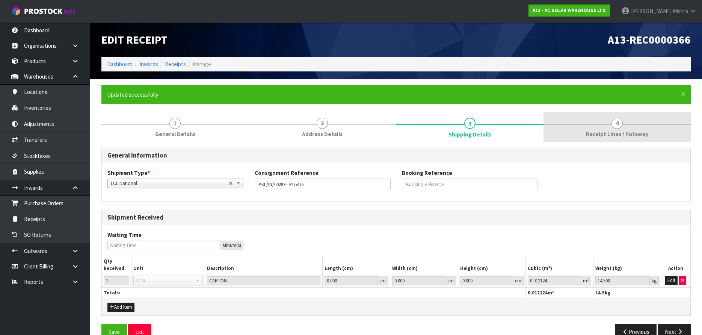
click at [616, 122] on span "4" at bounding box center [617, 123] width 11 height 11
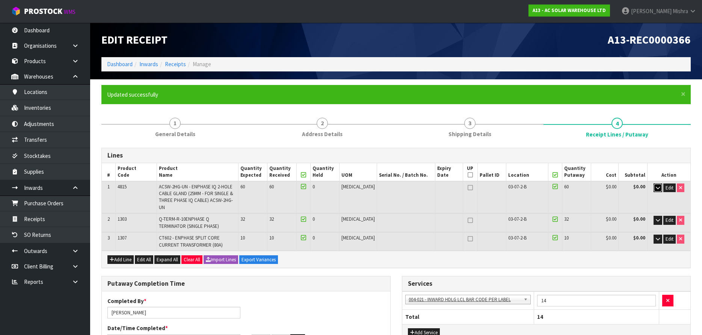
click at [658, 187] on icon "button" at bounding box center [658, 187] width 4 height 5
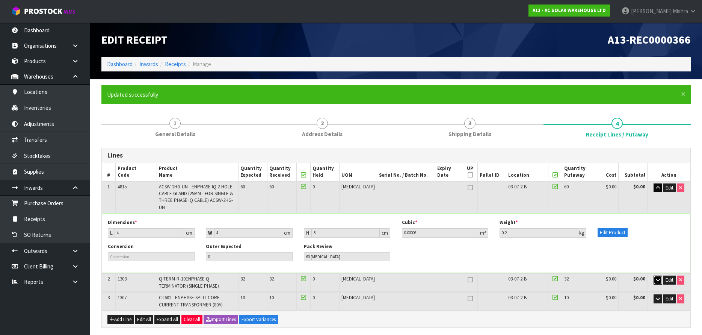
click at [656, 277] on icon "button" at bounding box center [658, 279] width 4 height 5
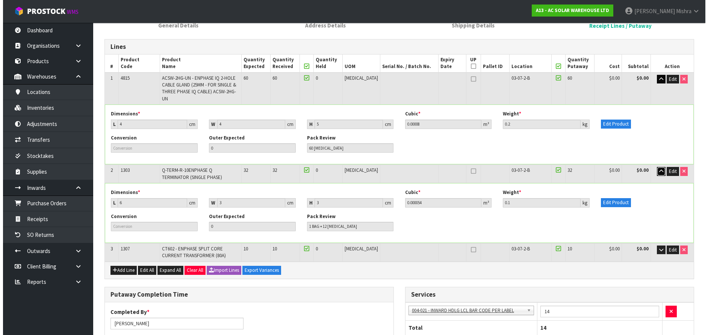
scroll to position [113, 0]
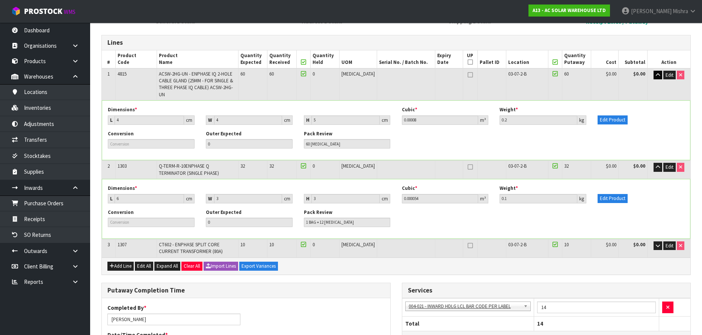
click at [656, 239] on td "Edit" at bounding box center [669, 248] width 43 height 18
click at [656, 243] on icon "button" at bounding box center [658, 245] width 4 height 5
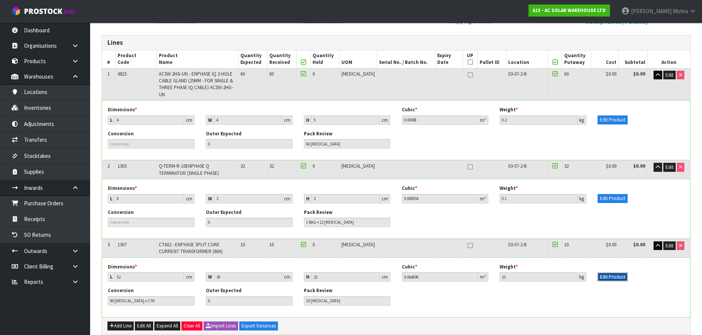
click at [620, 273] on button "Edit Product" at bounding box center [613, 276] width 30 height 9
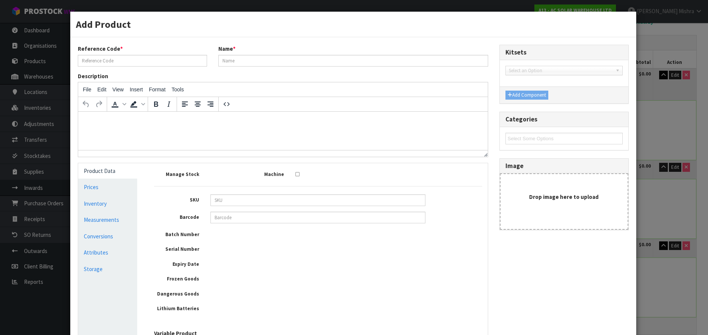
type input "1307"
type input "CT602 - ENPHASE SPLIT CORE CURRENT TRANSFORMER (80A)"
type input "10"
type input "5.5"
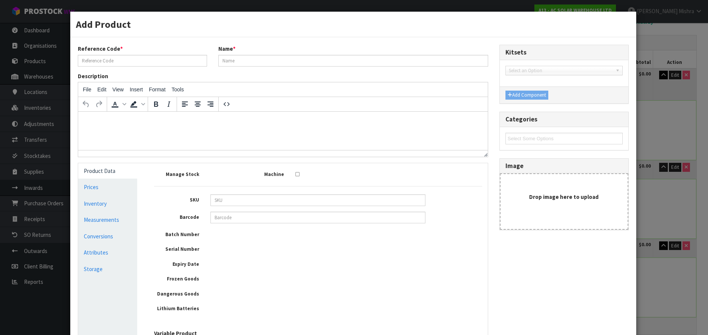
type input "0.00055"
type input "0.1"
click at [107, 219] on link "Measurements" at bounding box center [107, 219] width 59 height 15
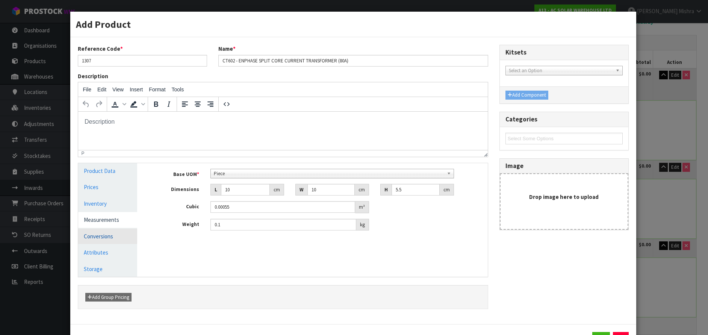
click at [93, 234] on link "Conversions" at bounding box center [107, 235] width 59 height 15
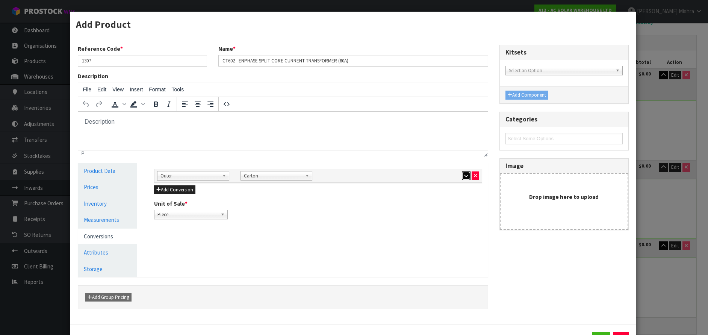
click at [462, 178] on button "button" at bounding box center [466, 175] width 9 height 9
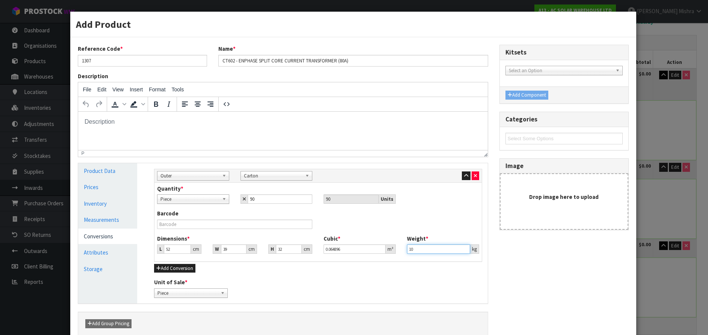
drag, startPoint x: 425, startPoint y: 251, endPoint x: 386, endPoint y: 254, distance: 38.8
click at [386, 254] on div "Dimensions * L 52 cm W 39 cm H 32 cm Cubic * 0.064896 m³ Weight * 10 kg" at bounding box center [317, 246] width 333 height 25
click at [473, 176] on button "button" at bounding box center [476, 175] width 8 height 9
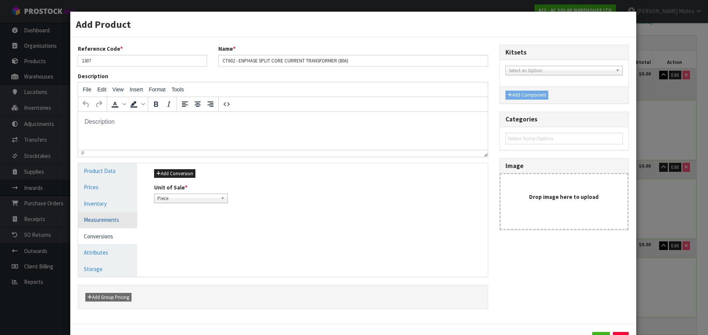
click at [115, 222] on link "Measurements" at bounding box center [107, 219] width 59 height 15
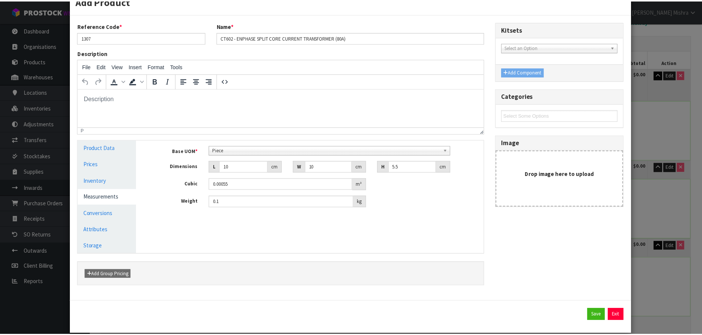
scroll to position [34, 0]
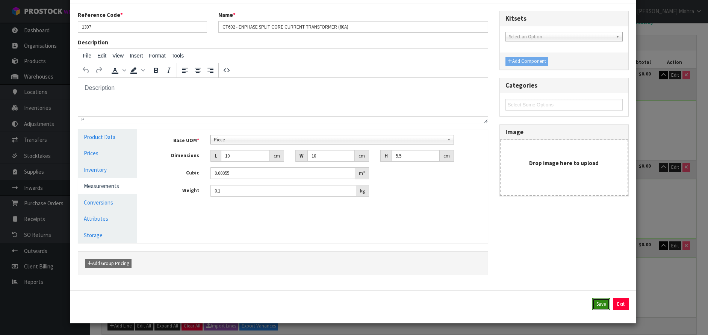
click at [593, 303] on button "Save" at bounding box center [601, 304] width 18 height 12
type input "10"
type input "5.5"
type input "0.00055"
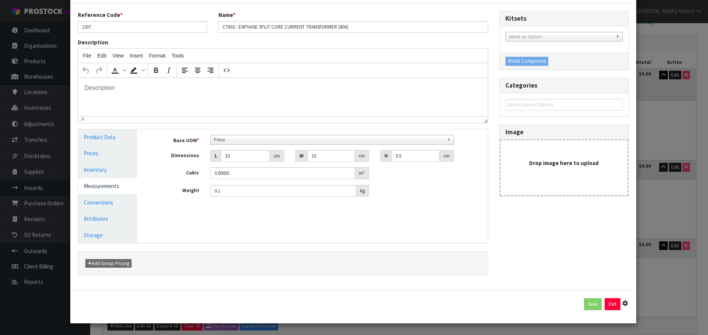
type input "0.1"
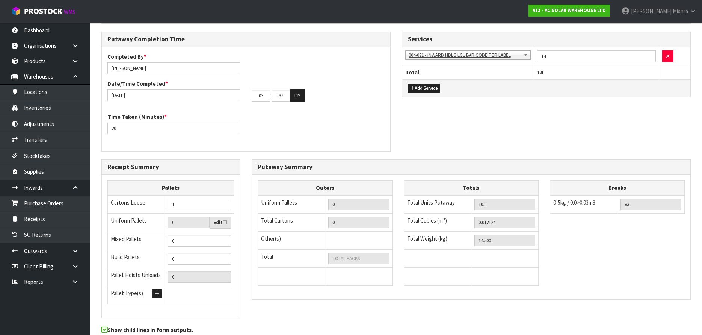
scroll to position [452, 0]
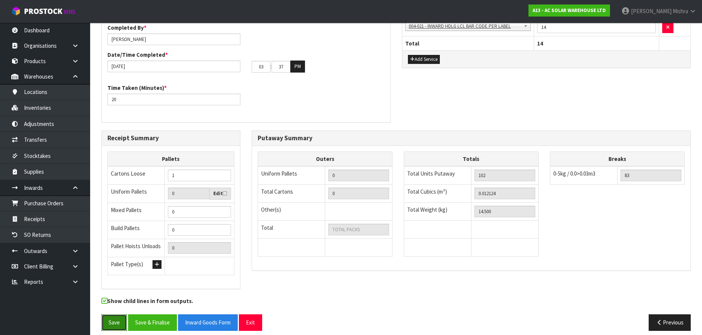
click at [113, 315] on button "Save" at bounding box center [114, 322] width 26 height 16
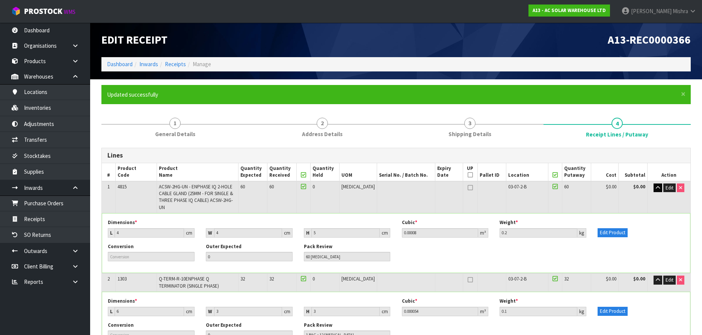
type input "0"
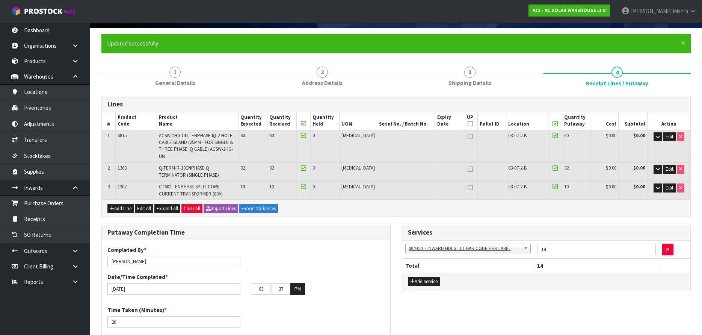
scroll to position [48, 0]
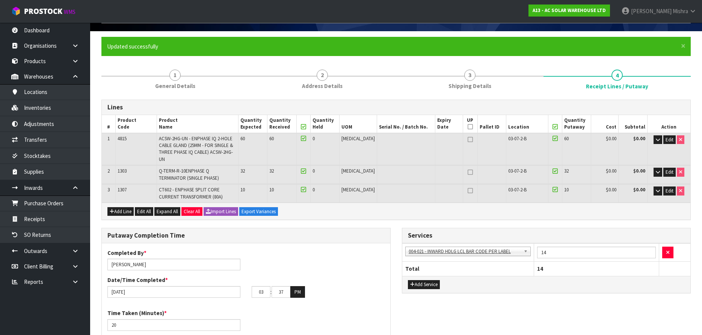
click at [653, 184] on td "Edit" at bounding box center [669, 193] width 43 height 18
click at [654, 186] on button "button" at bounding box center [658, 190] width 9 height 9
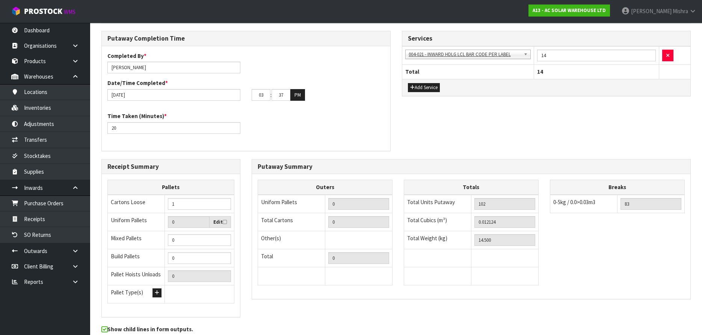
scroll to position [311, 0]
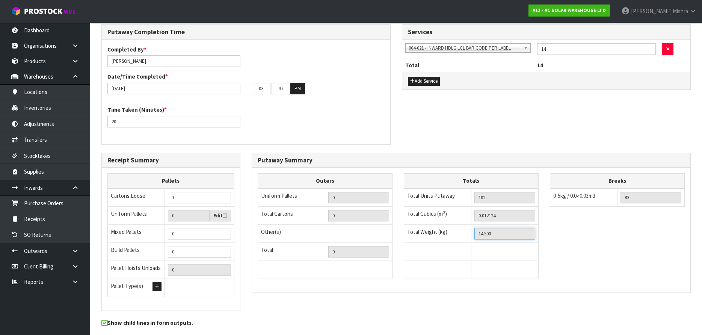
click at [496, 228] on input "14.500" at bounding box center [505, 234] width 61 height 12
drag, startPoint x: 496, startPoint y: 225, endPoint x: 464, endPoint y: 225, distance: 32.3
click at [464, 225] on tr "Total Weight (kg) 14.500" at bounding box center [471, 233] width 135 height 18
click at [479, 228] on input "14.500" at bounding box center [505, 234] width 61 height 12
click at [498, 228] on input "14.500" at bounding box center [505, 234] width 61 height 12
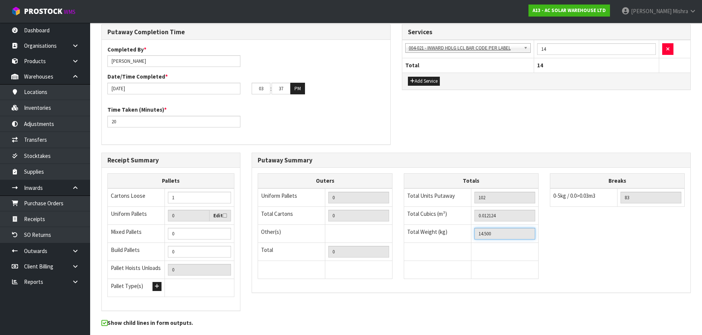
click at [499, 228] on input "14.500" at bounding box center [505, 234] width 61 height 12
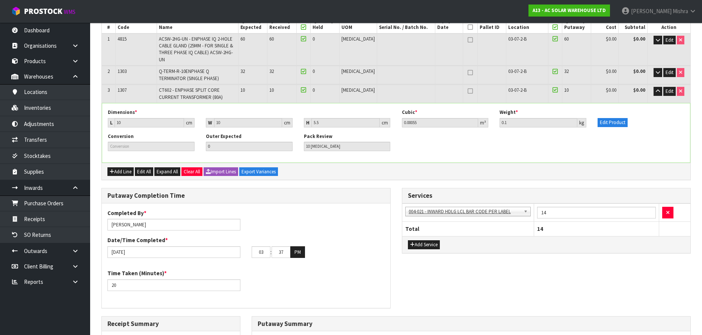
scroll to position [198, 0]
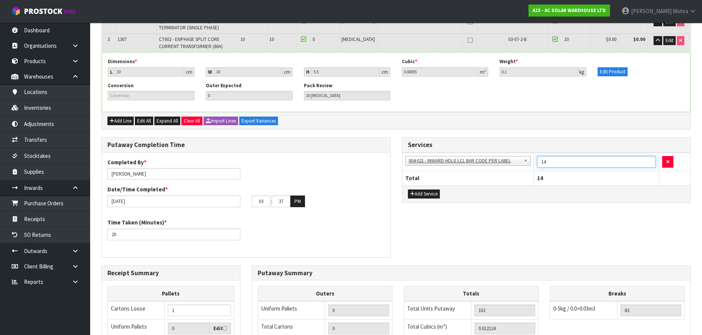
click at [585, 156] on input "14" at bounding box center [596, 162] width 119 height 12
click at [658, 36] on button "button" at bounding box center [658, 40] width 9 height 9
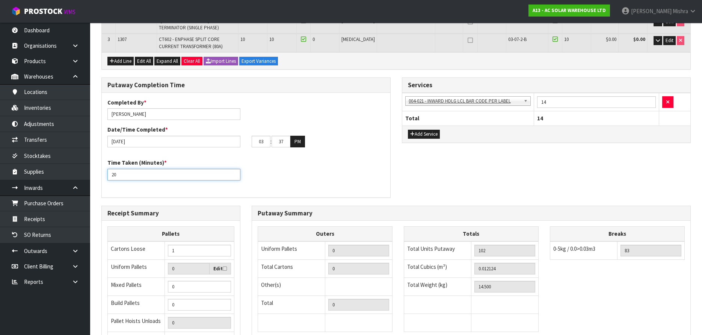
click at [152, 169] on input "20" at bounding box center [173, 175] width 133 height 12
click at [155, 136] on input "[DATE]" at bounding box center [173, 142] width 133 height 12
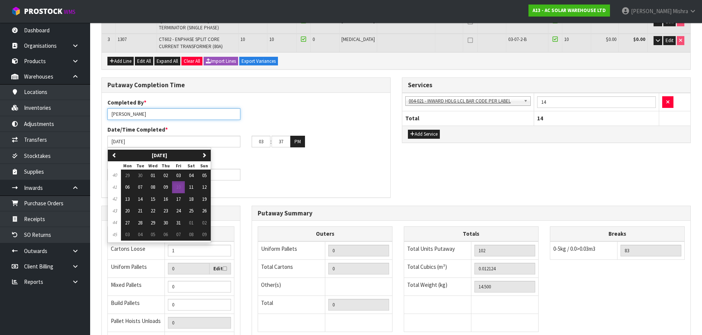
click at [165, 108] on input "[PERSON_NAME]" at bounding box center [173, 114] width 133 height 12
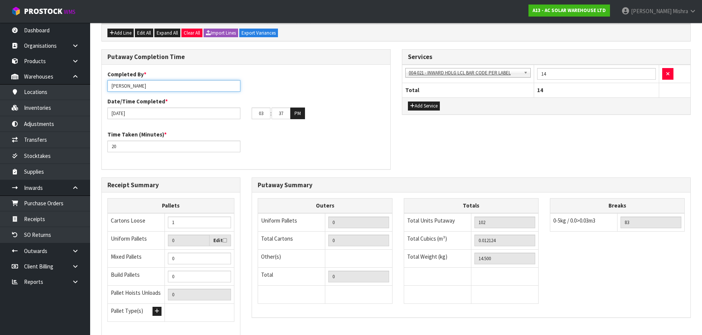
scroll to position [274, 0]
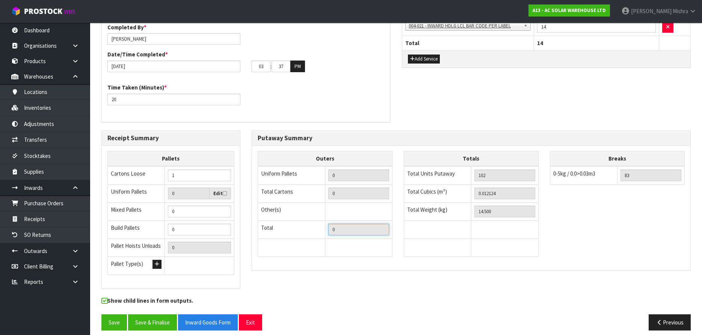
click at [339, 224] on input "0" at bounding box center [358, 230] width 61 height 12
click at [339, 202] on td "Bag x 0 Bar x 0 Basket x 0 Bin x 0 Bottle x 0 Box x 0 Bundle x 0 Cabinet x 0 Ca…" at bounding box center [358, 211] width 67 height 18
click at [500, 206] on input "14.500" at bounding box center [505, 212] width 61 height 12
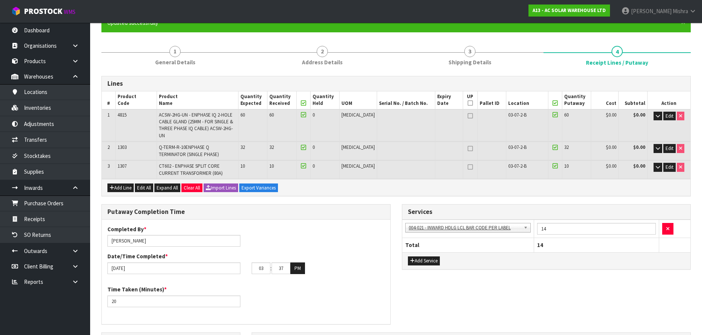
scroll to position [48, 0]
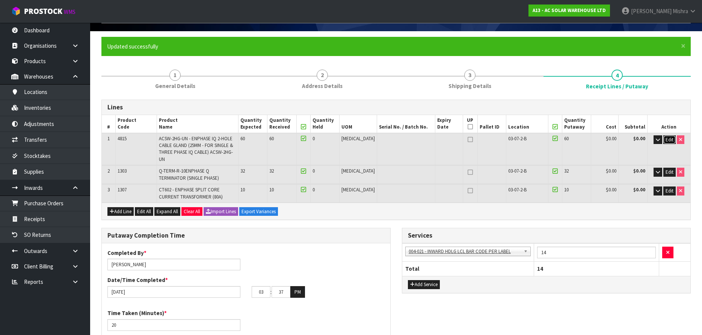
click at [673, 141] on span "Edit" at bounding box center [670, 139] width 8 height 6
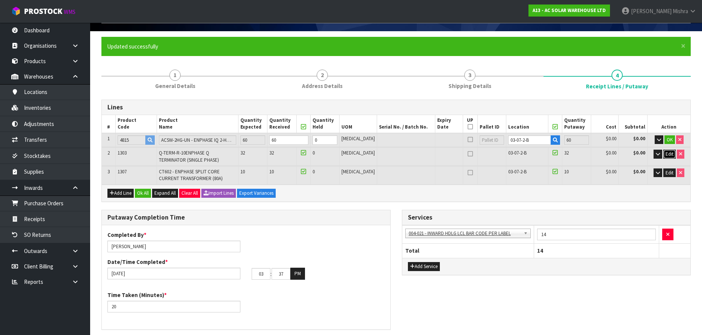
click at [668, 153] on span "Edit" at bounding box center [670, 154] width 8 height 6
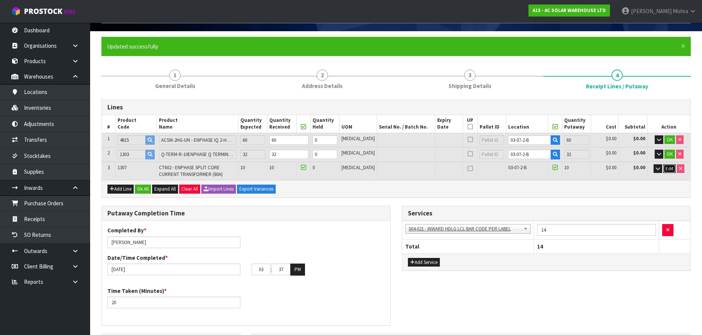
click at [667, 171] on span "Edit" at bounding box center [670, 168] width 8 height 6
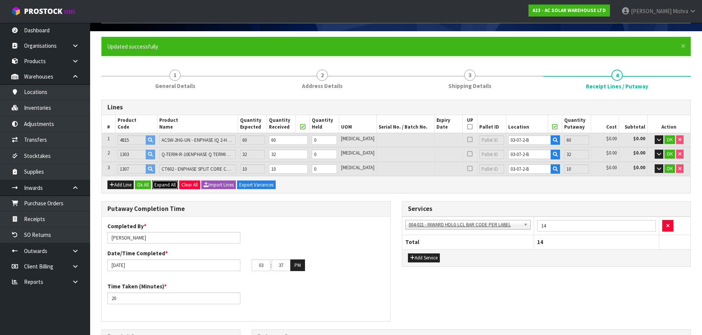
click at [165, 186] on span "Expand All" at bounding box center [164, 184] width 21 height 6
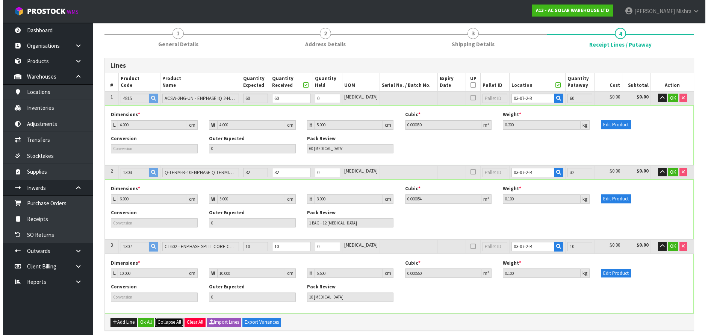
scroll to position [236, 0]
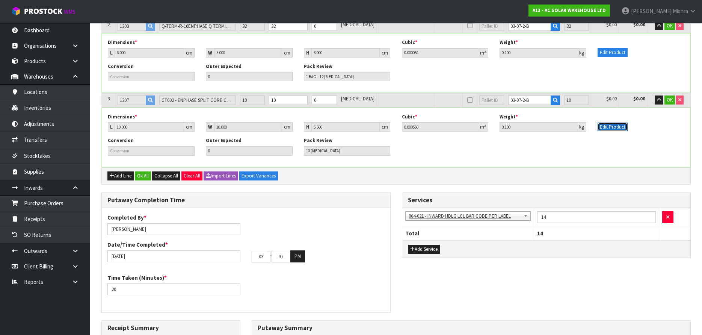
click at [611, 129] on button "Edit Product" at bounding box center [613, 126] width 30 height 9
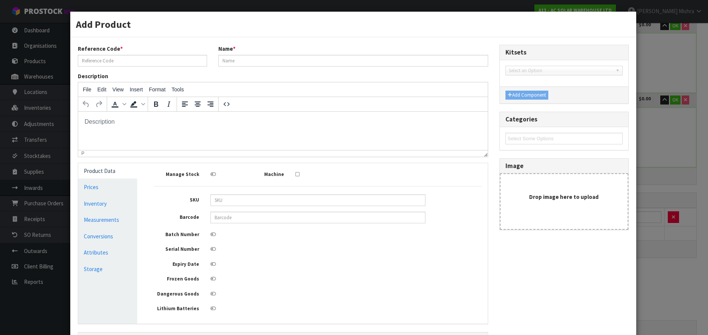
scroll to position [0, 0]
type input "1307"
type input "CT602 - ENPHASE SPLIT CORE CURRENT TRANSFORMER (80A)"
type input "10"
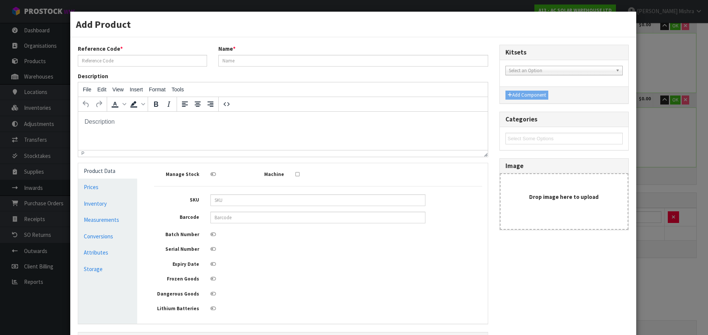
type input "5.5"
type input "0.00055"
type input "0.1"
click at [124, 218] on link "Measurements" at bounding box center [107, 219] width 59 height 15
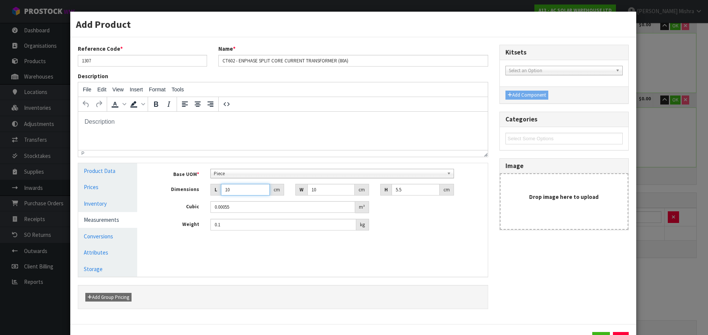
click at [249, 191] on input "10" at bounding box center [245, 190] width 49 height 12
type input "1"
type input "0.000055"
type input "13"
type input "0.000715"
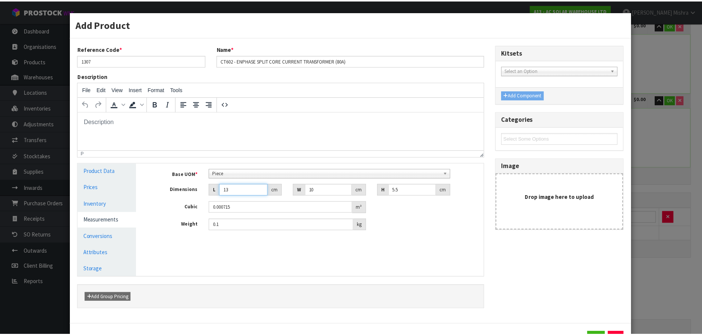
scroll to position [34, 0]
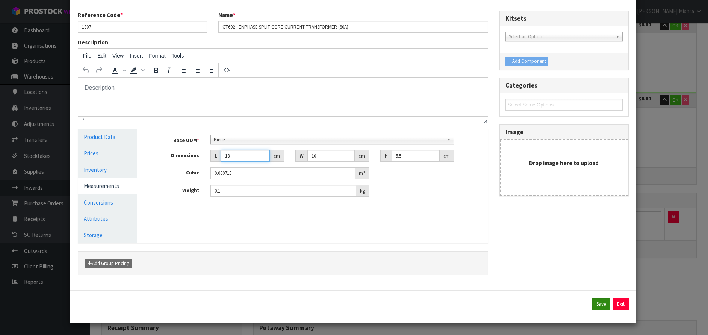
type input "13"
click at [592, 299] on button "Save" at bounding box center [601, 304] width 18 height 12
type input "0.013774"
type input "13"
type input "10"
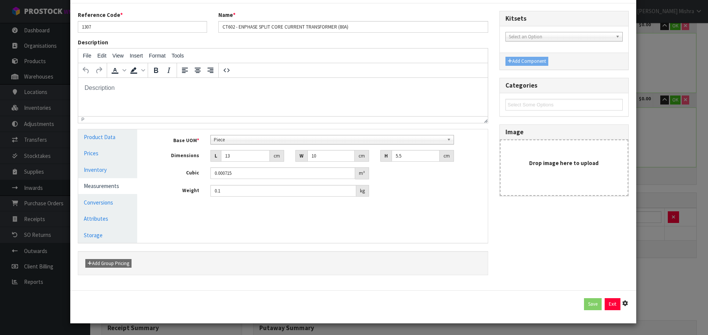
type input "5.5"
type input "0.000715"
type input "0.1"
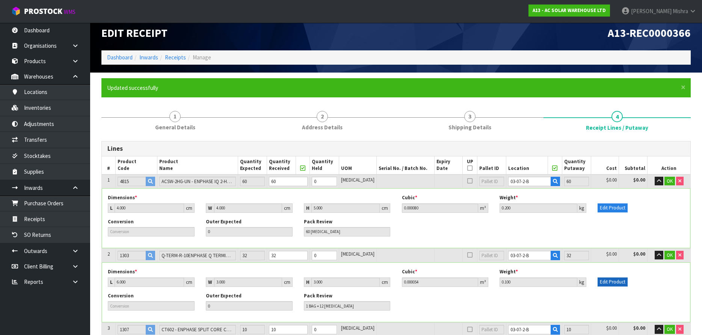
scroll to position [0, 0]
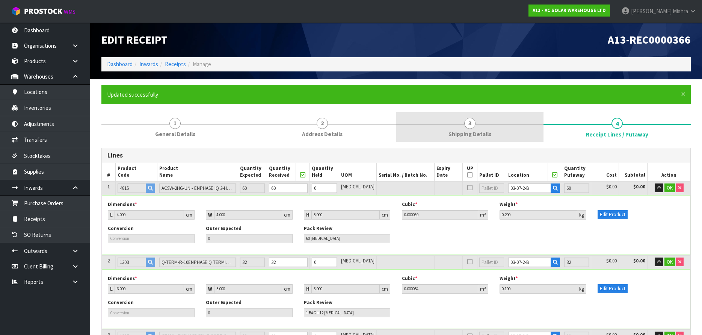
click at [480, 129] on link "3 Shipping Details" at bounding box center [469, 127] width 147 height 30
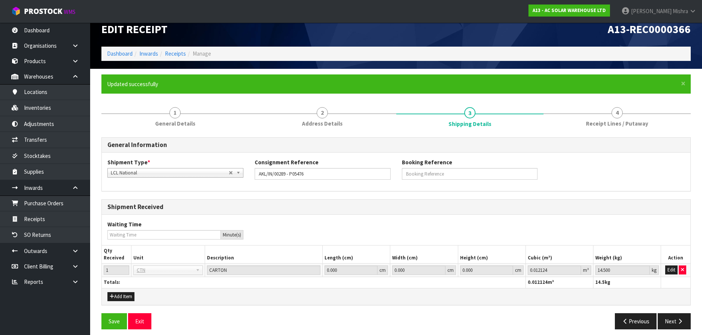
scroll to position [16, 0]
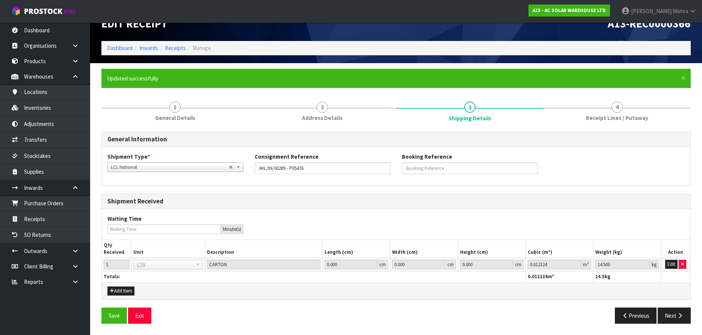
click at [614, 271] on th "14.5 kg" at bounding box center [627, 276] width 68 height 11
click at [617, 267] on input "14.500" at bounding box center [623, 264] width 54 height 9
drag, startPoint x: 617, startPoint y: 267, endPoint x: 576, endPoint y: 265, distance: 40.6
click at [576, 265] on tr "1 BAG BAR BSK BIN BTL BOX BDL CAB CGE CTN CSE COI CRA CRT CBE CYL DRM JAR MTR P…" at bounding box center [396, 265] width 589 height 14
click at [117, 311] on button "Save" at bounding box center [114, 315] width 26 height 16
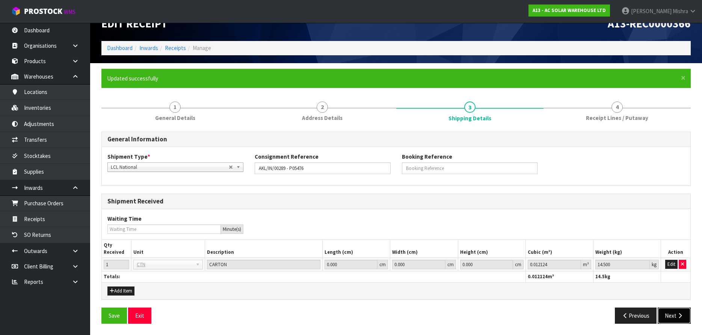
click at [679, 310] on button "Next" at bounding box center [674, 315] width 33 height 16
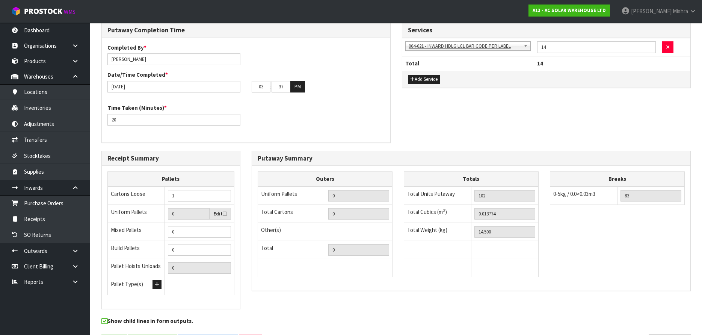
scroll to position [274, 0]
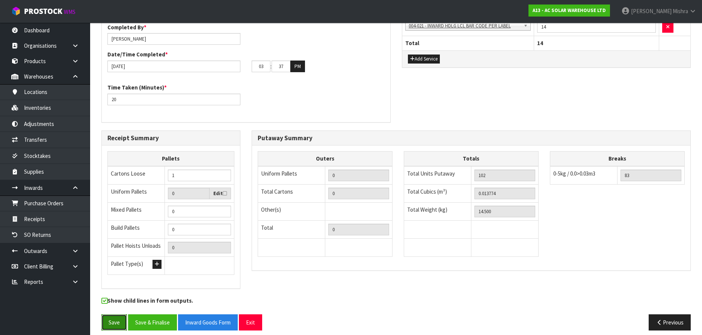
click at [116, 319] on button "Save" at bounding box center [114, 322] width 26 height 16
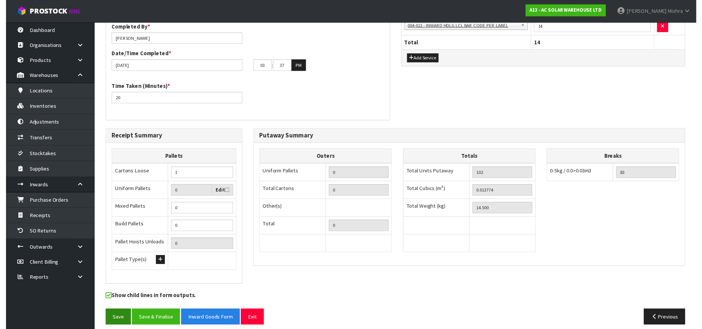
scroll to position [0, 0]
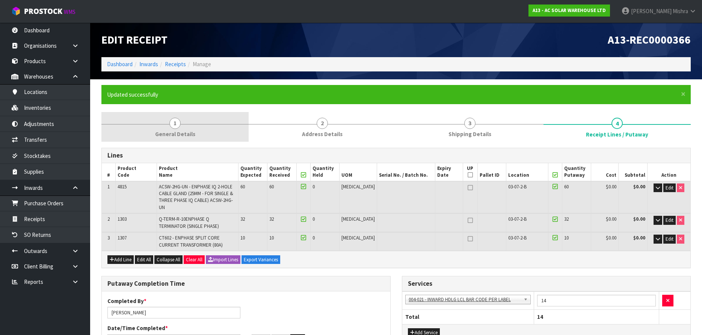
click at [172, 118] on span "1" at bounding box center [174, 123] width 11 height 11
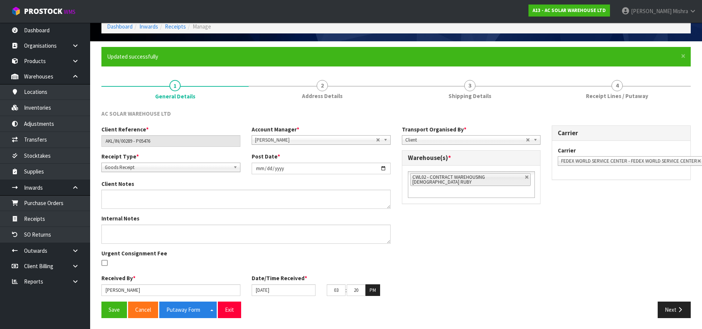
scroll to position [38, 0]
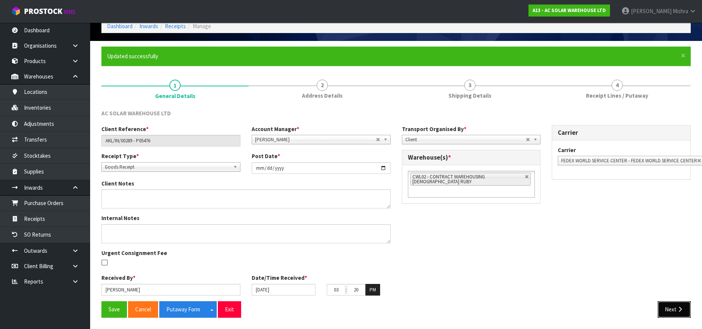
click at [661, 312] on button "Next" at bounding box center [674, 309] width 33 height 16
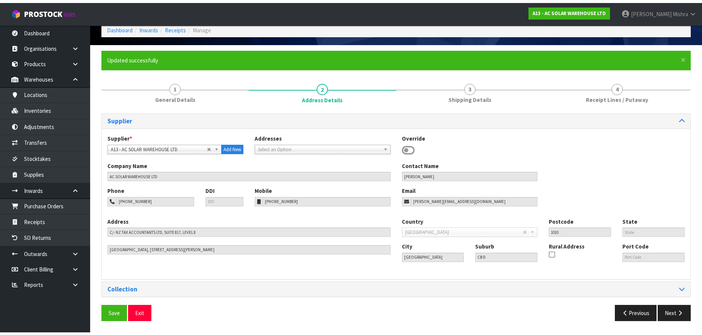
scroll to position [32, 0]
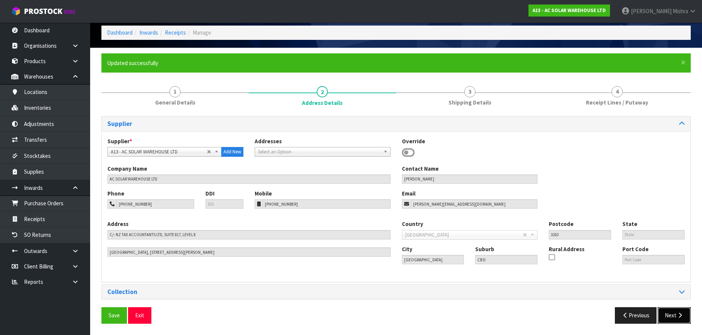
click at [661, 312] on button "Next" at bounding box center [674, 315] width 33 height 16
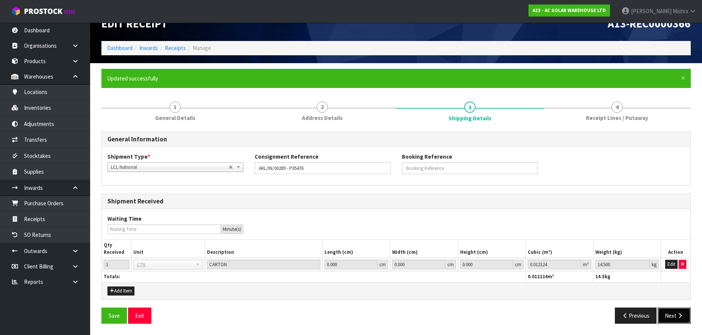
click at [661, 313] on button "Next" at bounding box center [674, 315] width 33 height 16
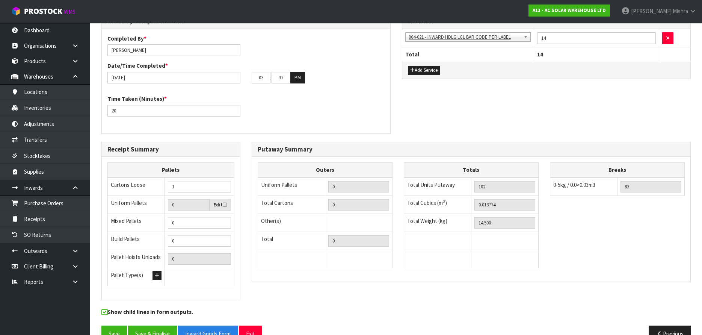
scroll to position [274, 0]
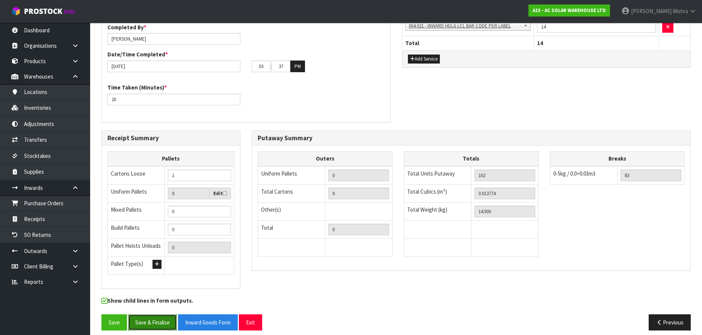
click at [150, 314] on button "Save & Finalise" at bounding box center [152, 322] width 49 height 16
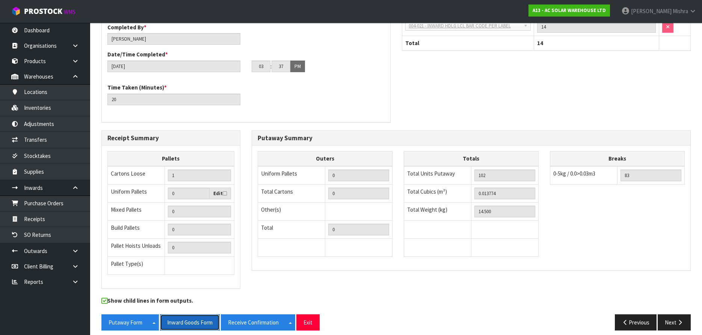
click at [188, 322] on button "Inward Goods Form" at bounding box center [190, 322] width 60 height 16
click at [119, 322] on button "Putaway Form" at bounding box center [125, 322] width 48 height 16
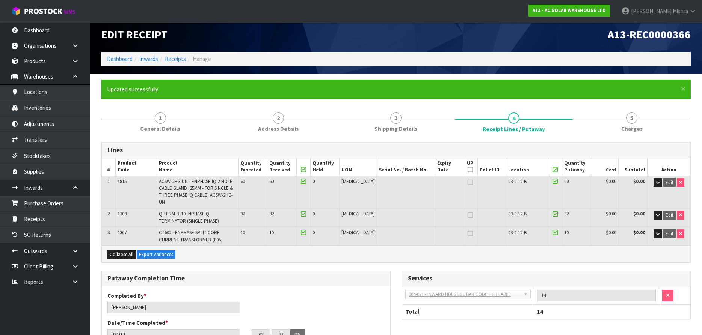
scroll to position [0, 0]
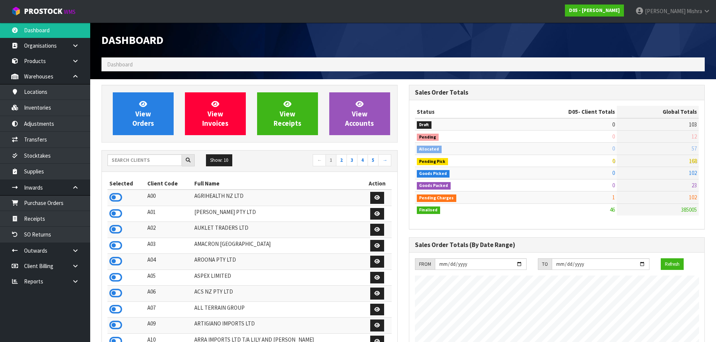
scroll to position [460, 307]
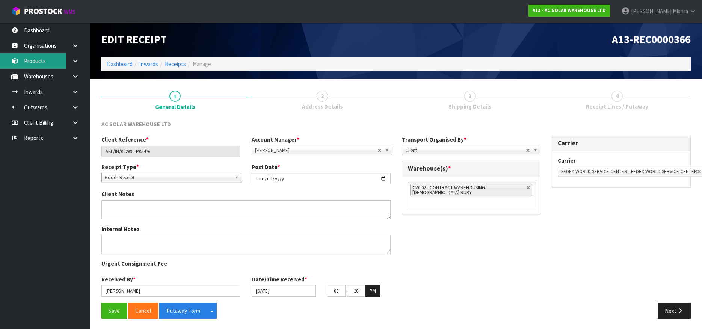
click at [50, 60] on link "Products" at bounding box center [45, 60] width 90 height 15
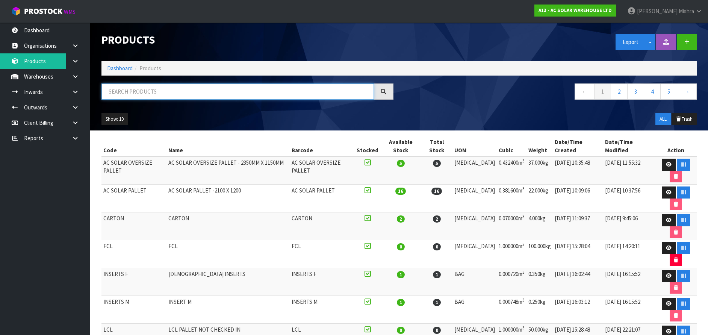
click at [144, 91] on input "text" at bounding box center [237, 91] width 272 height 16
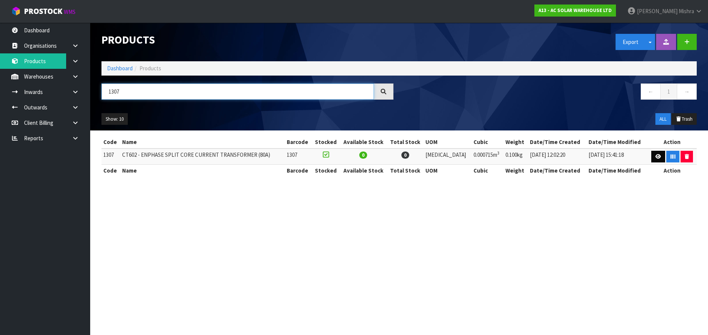
type input "1307"
click at [655, 154] on icon at bounding box center [658, 156] width 6 height 5
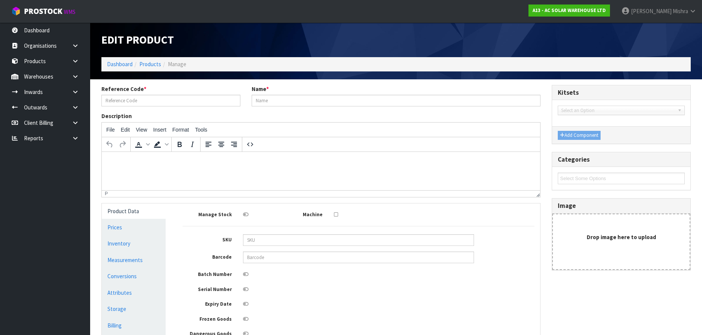
type input "1307"
type input "CT602 - ENPHASE SPLIT CORE CURRENT TRANSFORMER (80A)"
click at [139, 256] on link "Measurements" at bounding box center [134, 259] width 64 height 15
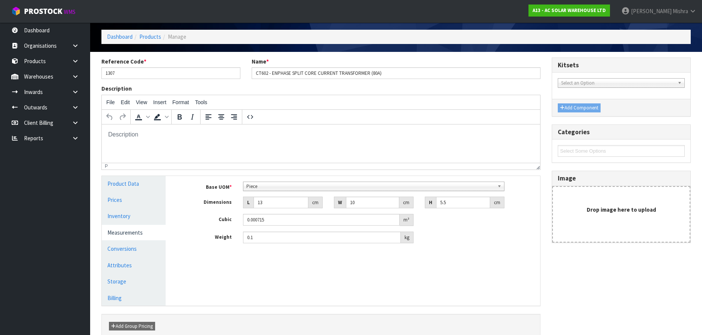
scroll to position [66, 0]
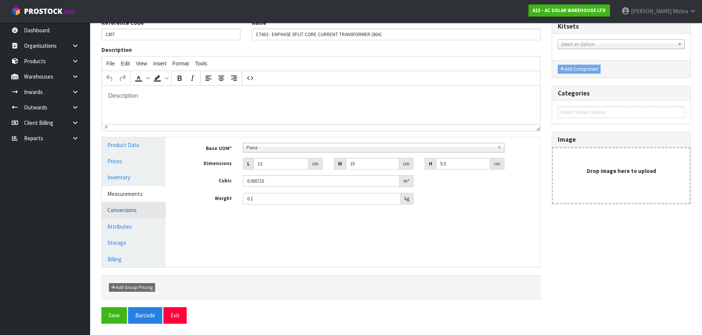
click at [130, 203] on link "Conversions" at bounding box center [134, 209] width 64 height 15
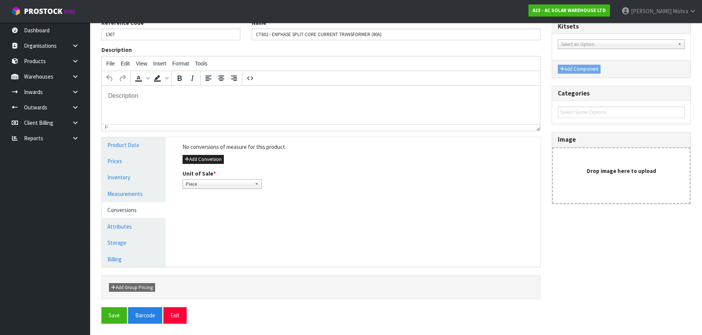
click at [215, 182] on span "Piece" at bounding box center [219, 184] width 66 height 9
click at [204, 206] on li "Piece" at bounding box center [222, 205] width 76 height 9
click at [210, 159] on button "Add Conversion" at bounding box center [203, 159] width 41 height 9
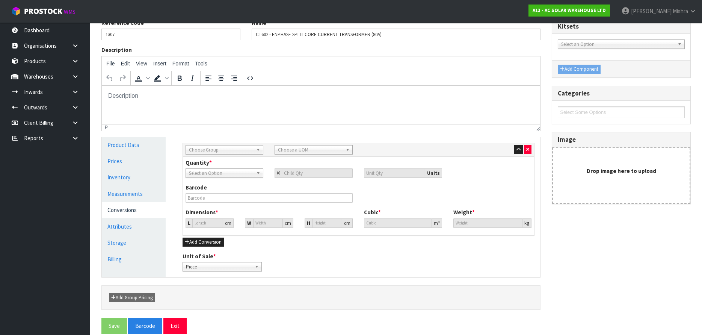
drag, startPoint x: 131, startPoint y: 212, endPoint x: 135, endPoint y: 215, distance: 4.6
click at [131, 212] on link "Conversions" at bounding box center [134, 209] width 64 height 15
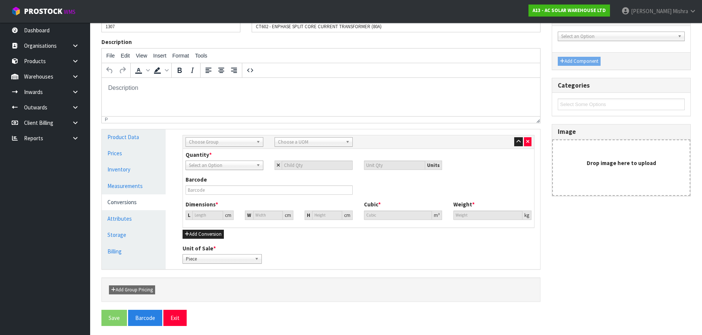
scroll to position [76, 0]
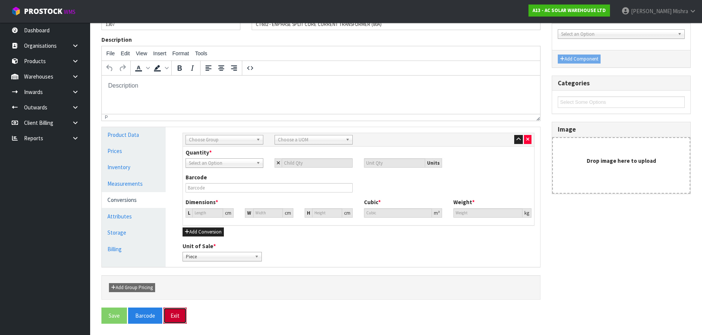
click at [171, 314] on button "Exit" at bounding box center [174, 315] width 23 height 16
